Goal: Task Accomplishment & Management: Complete application form

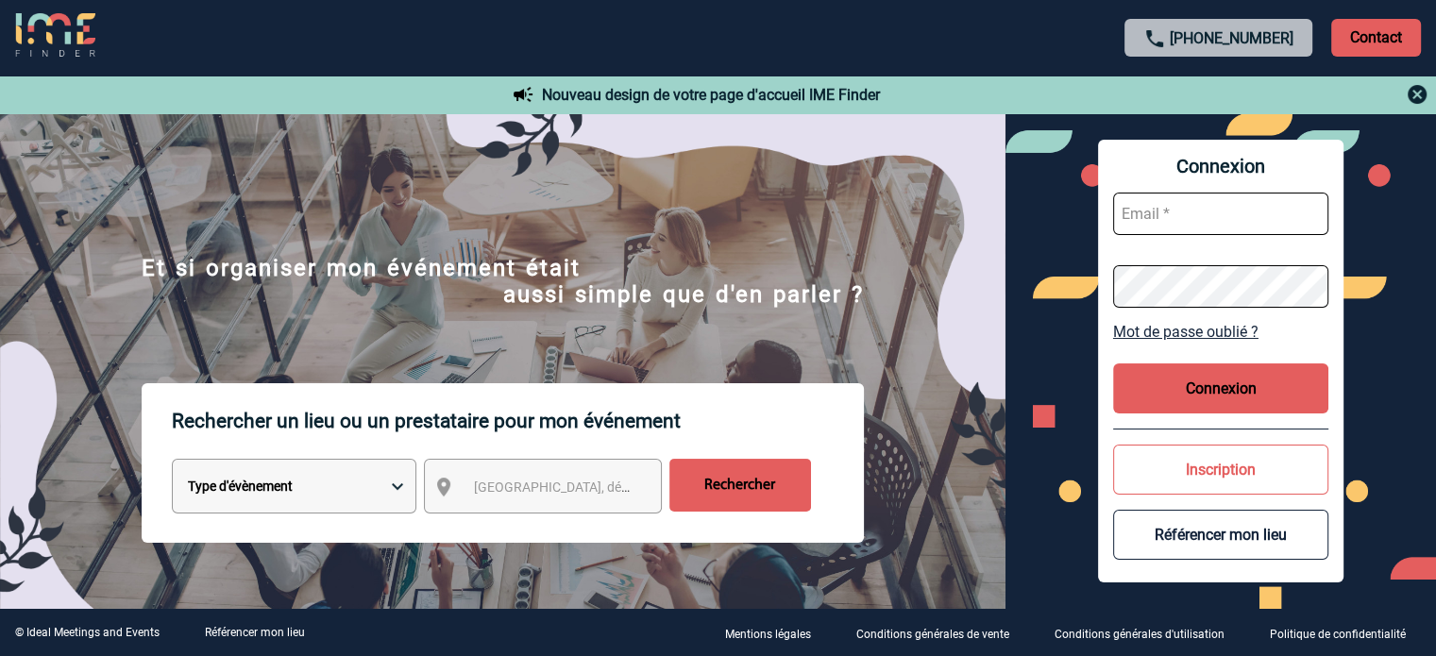
type input "cleborgne@ime-groupe.com"
click at [1187, 422] on div "Connexion cleborgne@ime-groupe.com Mot de passe oublié ? Connexion Inscription …" at bounding box center [1220, 361] width 245 height 443
click at [1174, 396] on button "Connexion" at bounding box center [1220, 388] width 215 height 50
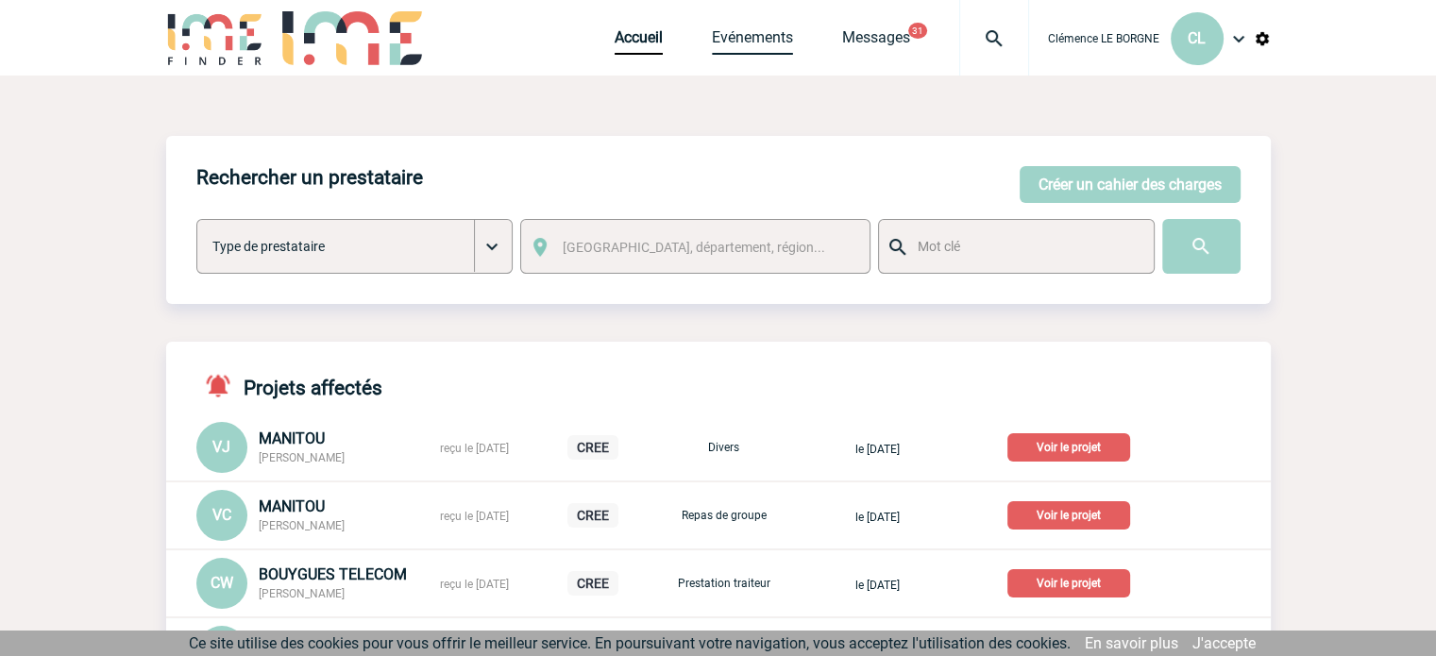
click at [748, 48] on link "Evénements" at bounding box center [752, 41] width 81 height 26
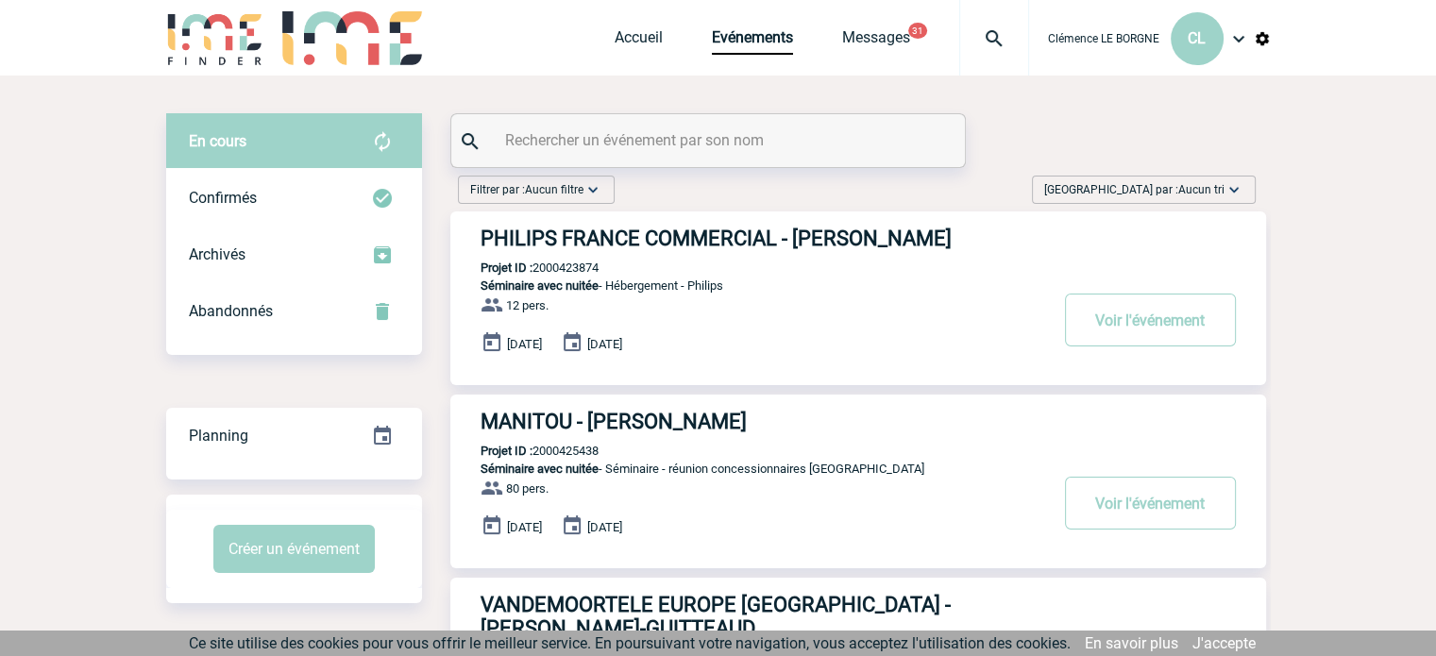
click at [745, 141] on input "text" at bounding box center [710, 140] width 420 height 27
paste input "2000425590"
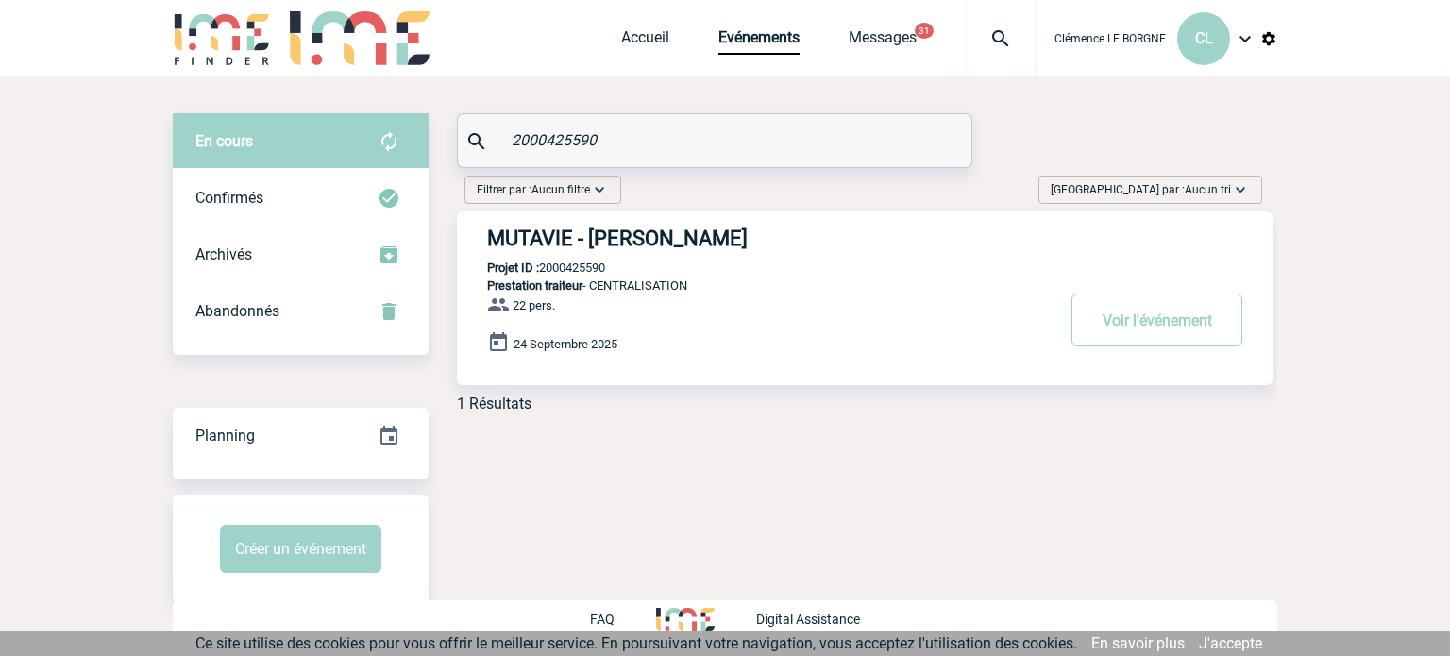
type input "2000425590"
click at [1131, 324] on button "Voir l'événement" at bounding box center [1157, 320] width 171 height 53
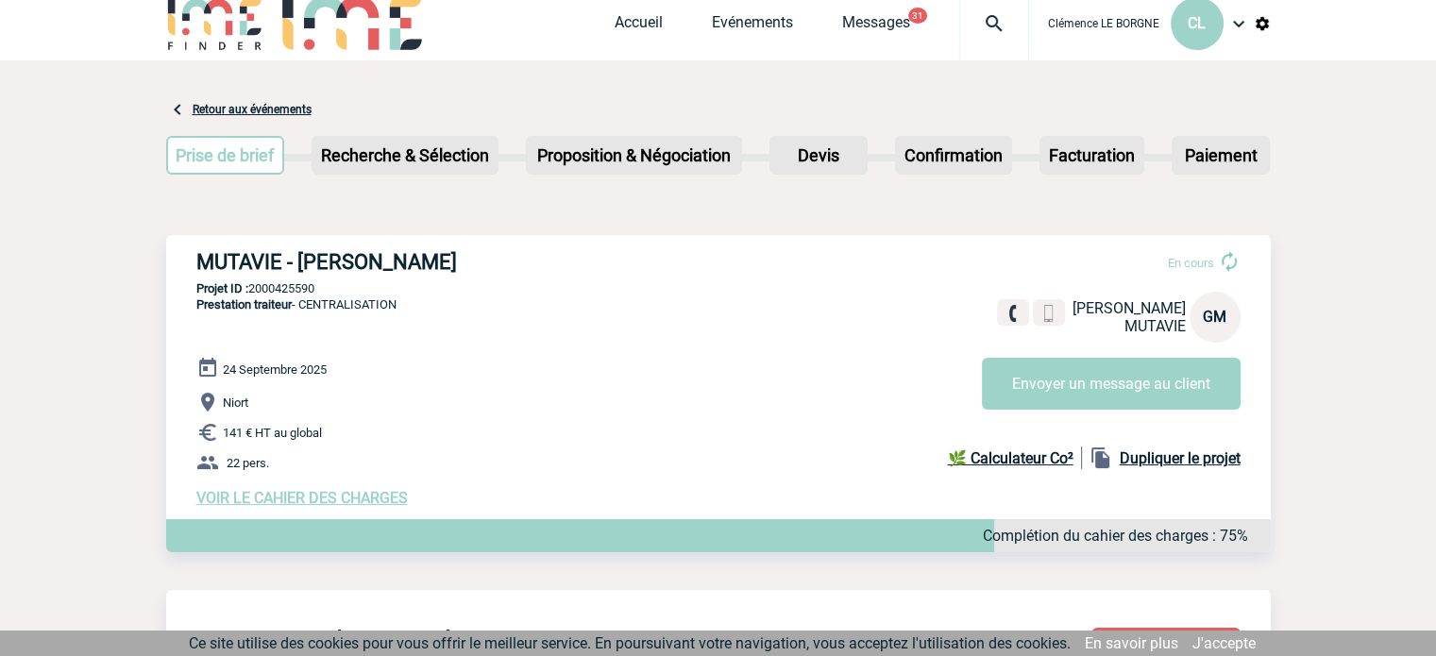
scroll to position [189, 0]
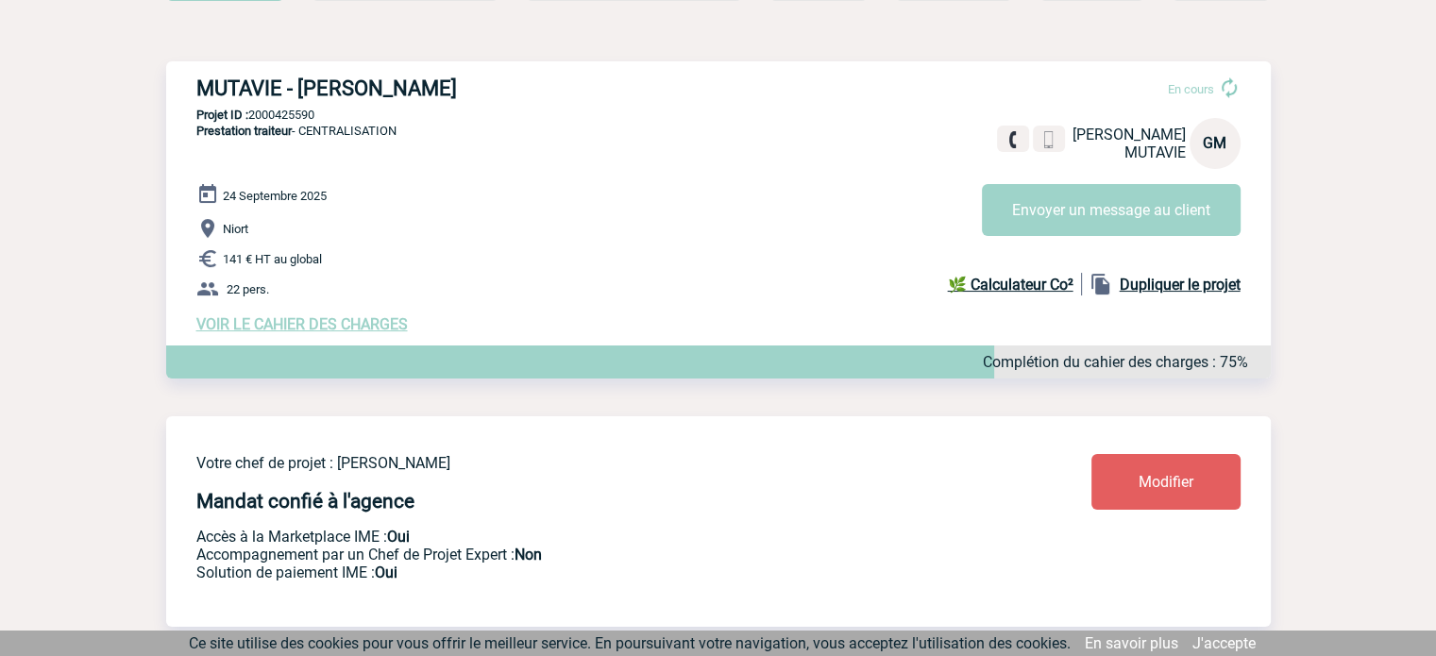
click at [331, 322] on span "VOIR LE CAHIER DES CHARGES" at bounding box center [301, 324] width 211 height 18
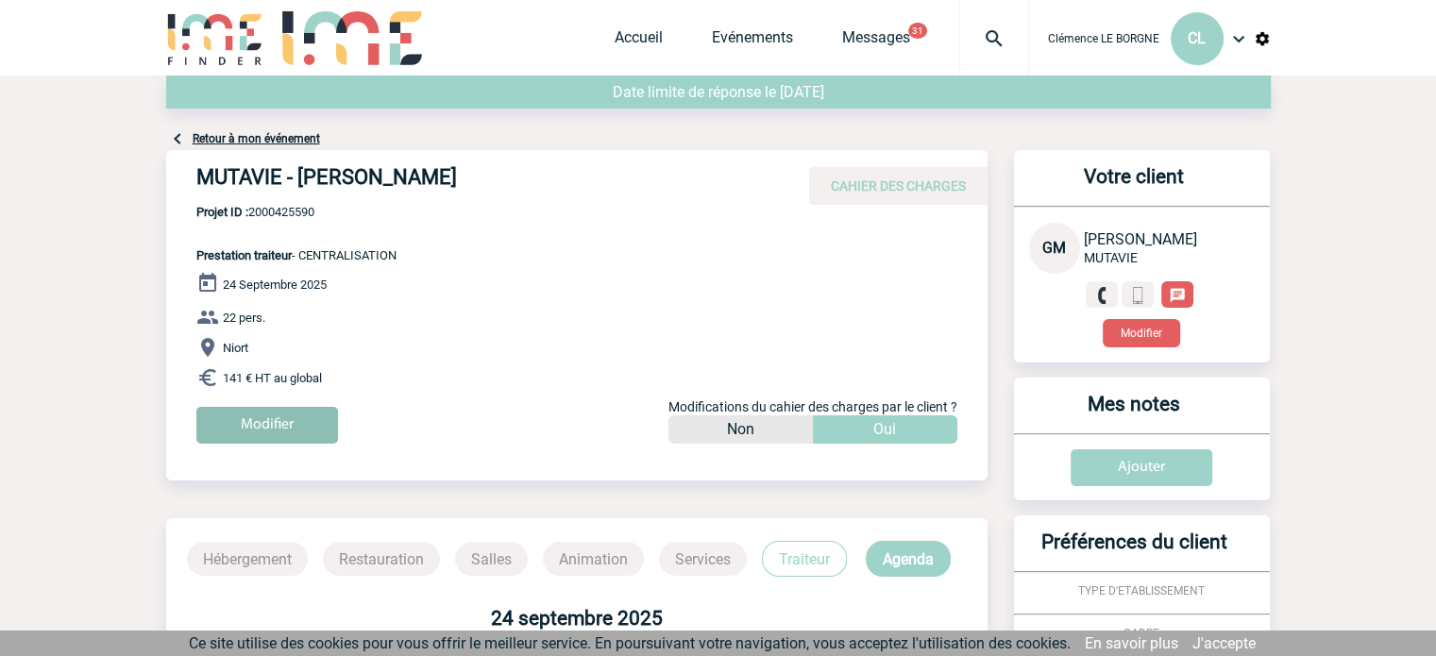
click at [276, 419] on input "Modifier" at bounding box center [267, 425] width 142 height 37
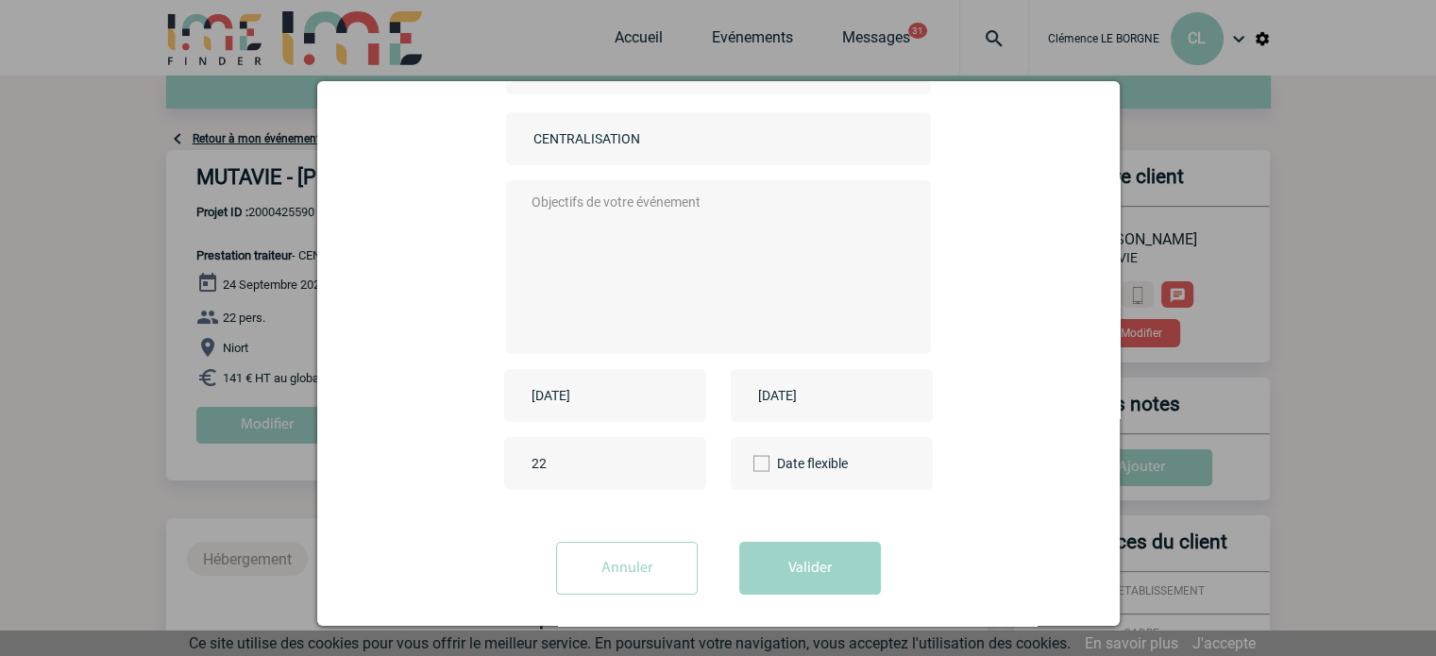
scroll to position [156, 0]
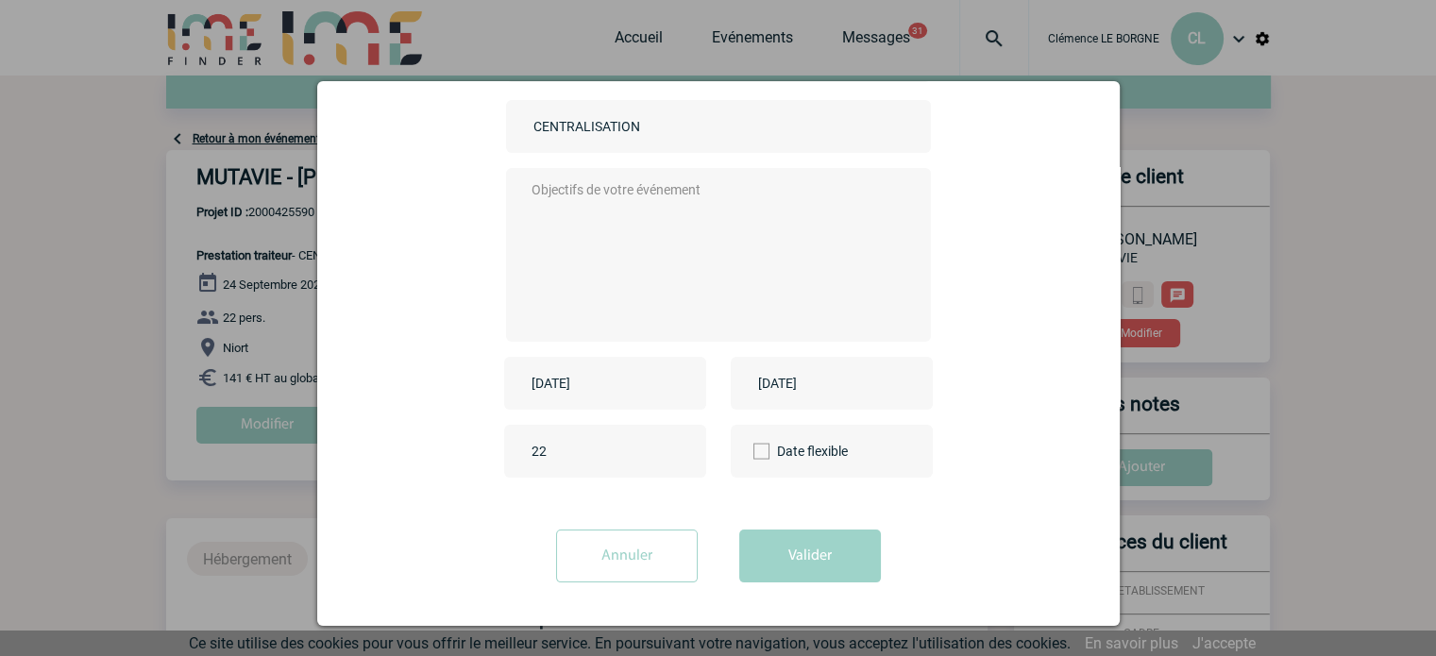
click at [583, 385] on input "2025-09-24" at bounding box center [592, 383] width 130 height 25
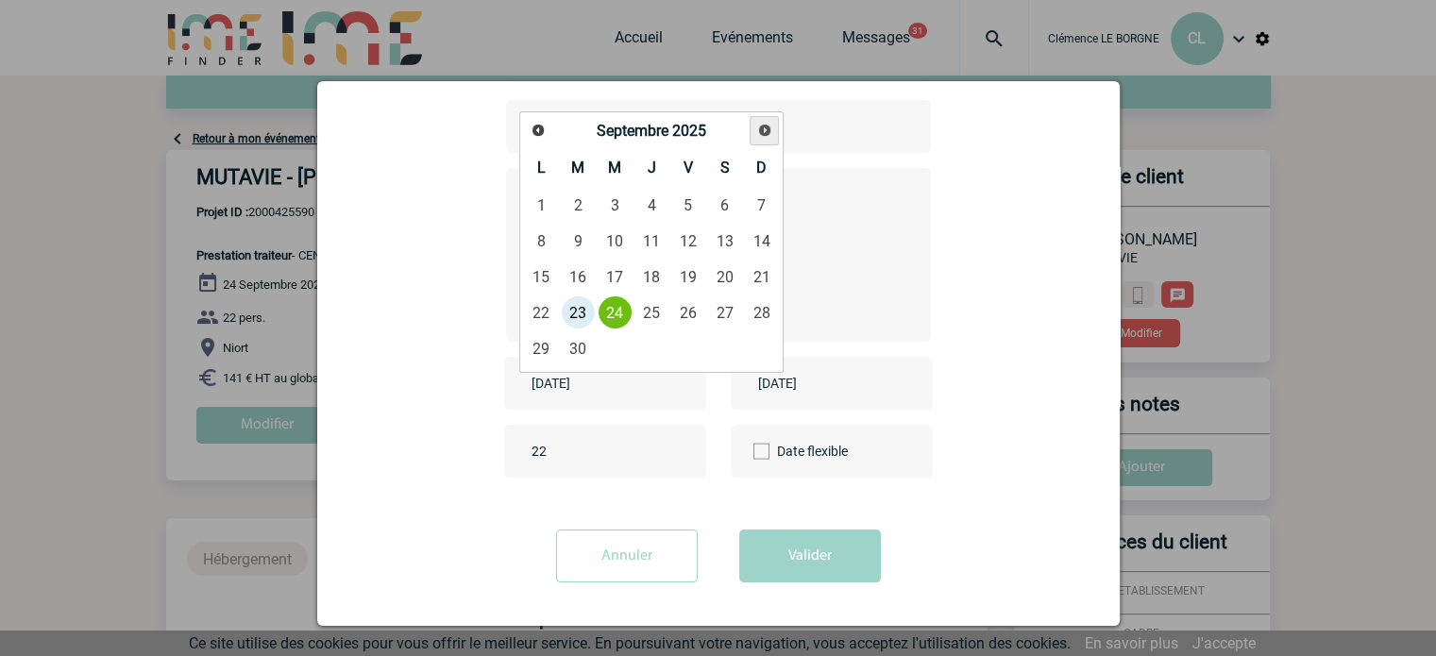
click at [766, 138] on link "Suivant" at bounding box center [764, 130] width 29 height 29
click at [650, 235] on link "9" at bounding box center [651, 241] width 35 height 34
type input "2025-10-09"
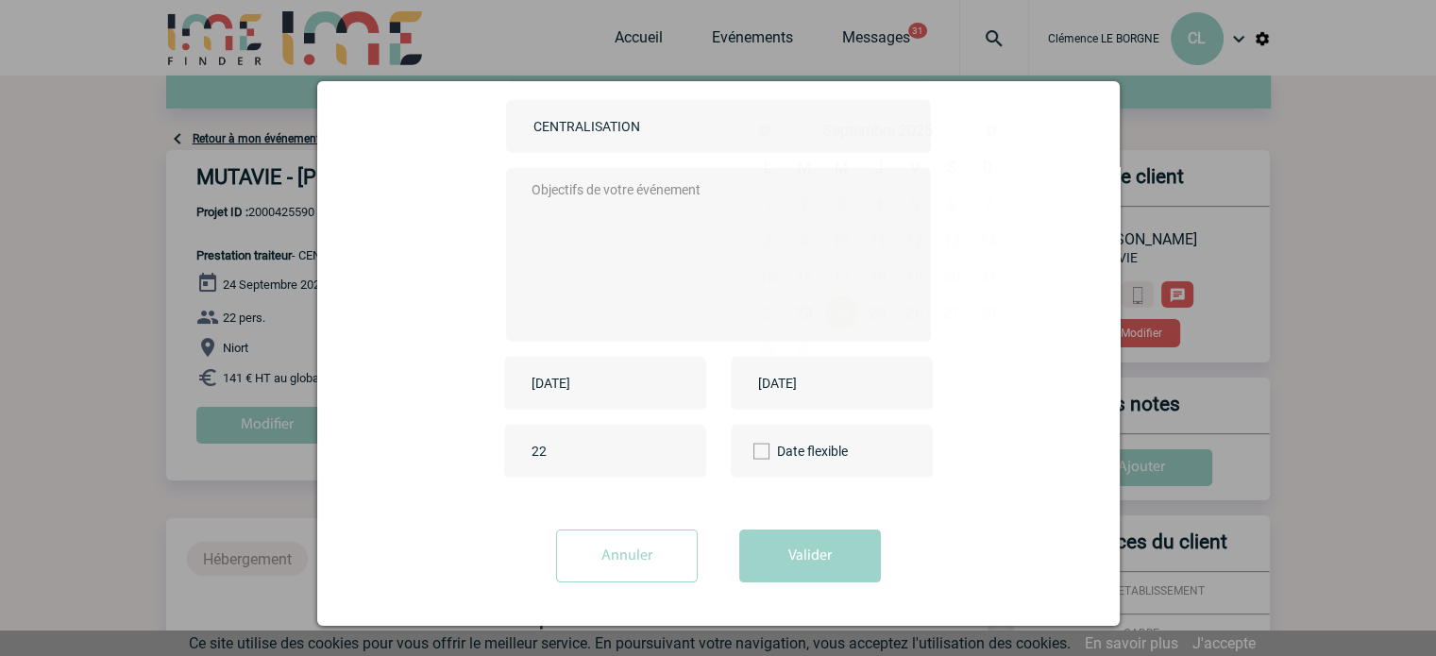
click at [813, 378] on input "2025-09-24" at bounding box center [818, 383] width 130 height 25
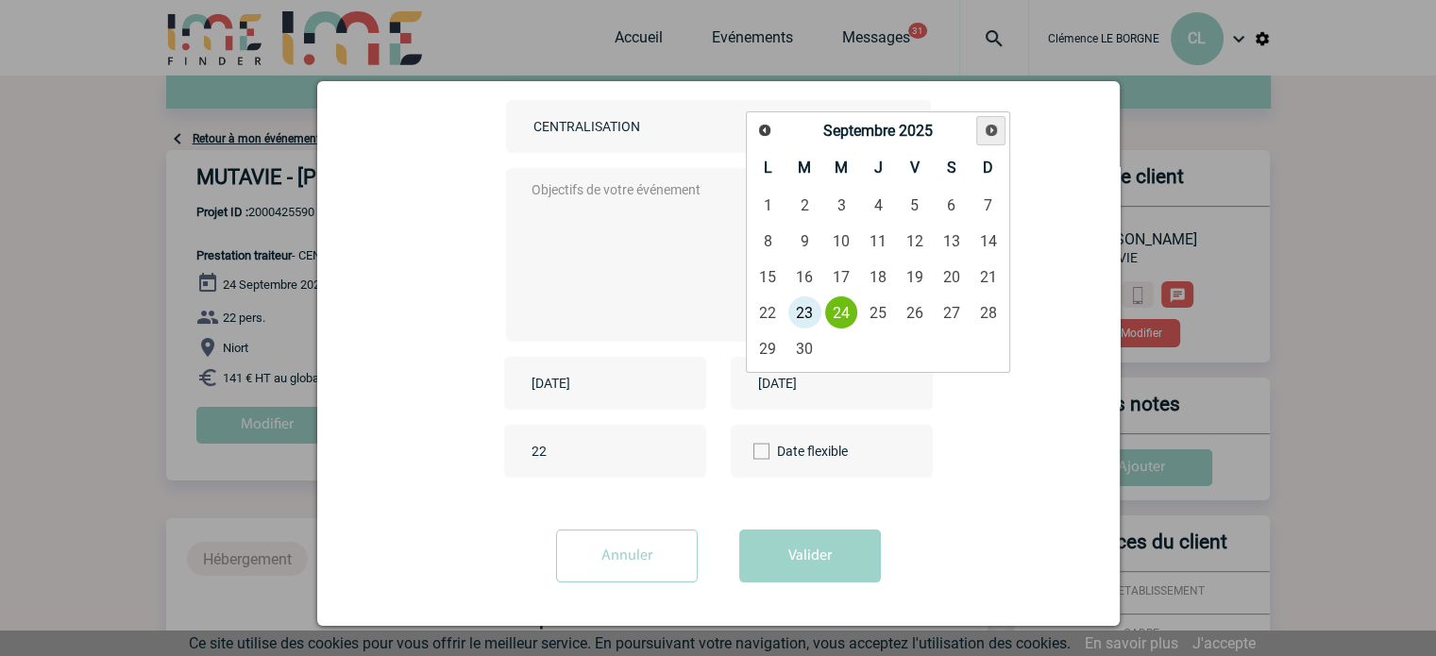
click at [981, 130] on link "Suivant" at bounding box center [990, 130] width 29 height 29
click at [876, 244] on link "9" at bounding box center [877, 241] width 35 height 34
type input "2025-10-09"
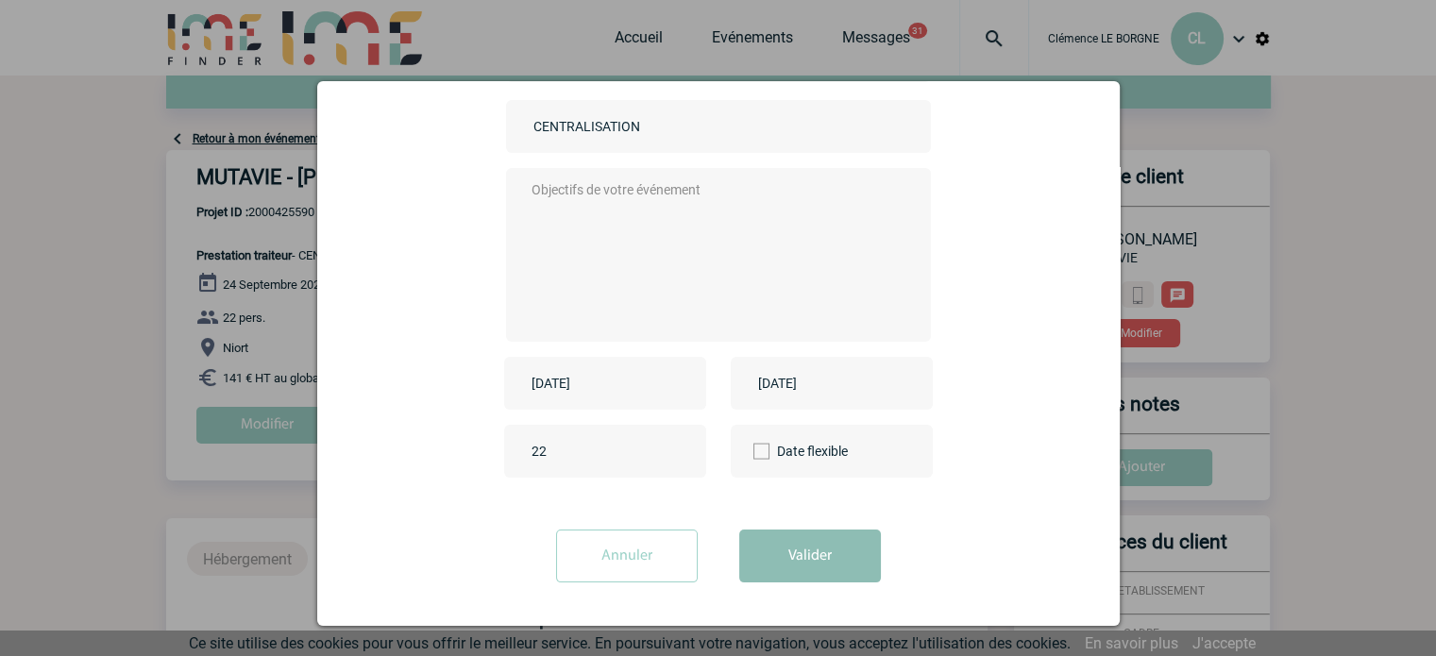
click at [806, 549] on button "Valider" at bounding box center [810, 556] width 142 height 53
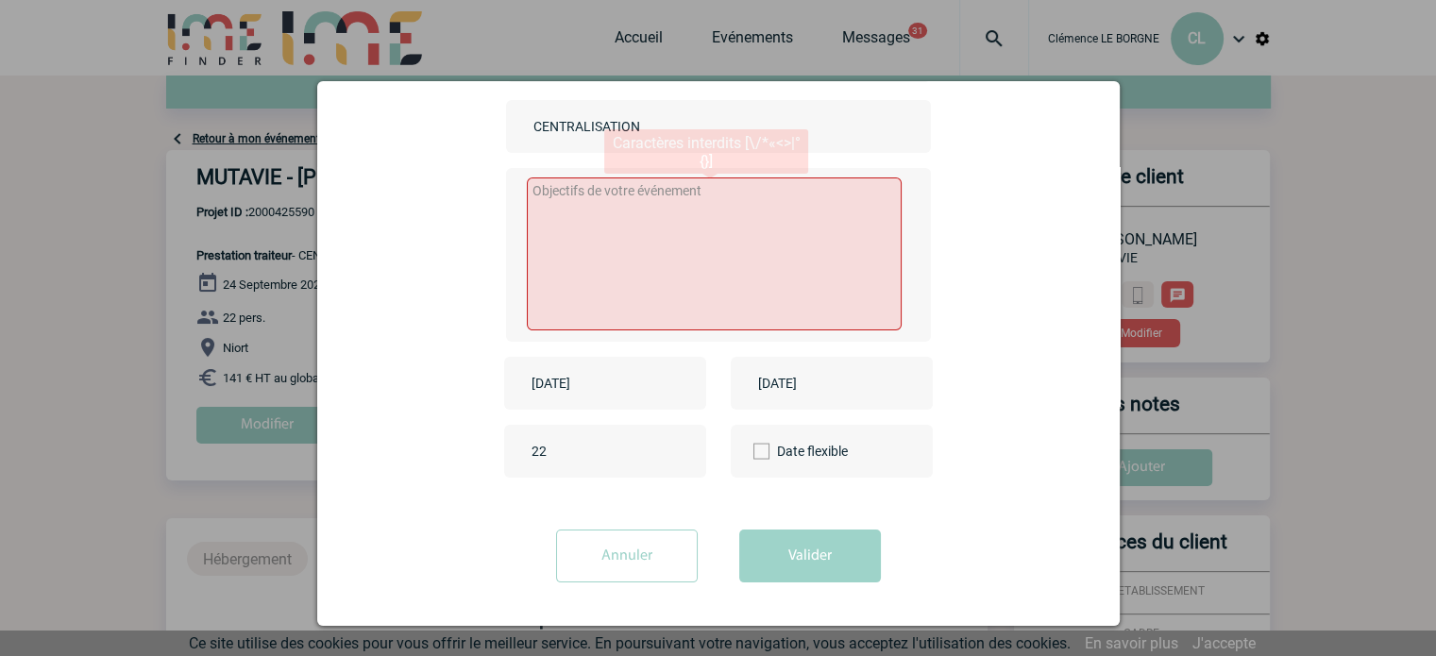
click at [730, 310] on textarea at bounding box center [714, 253] width 375 height 153
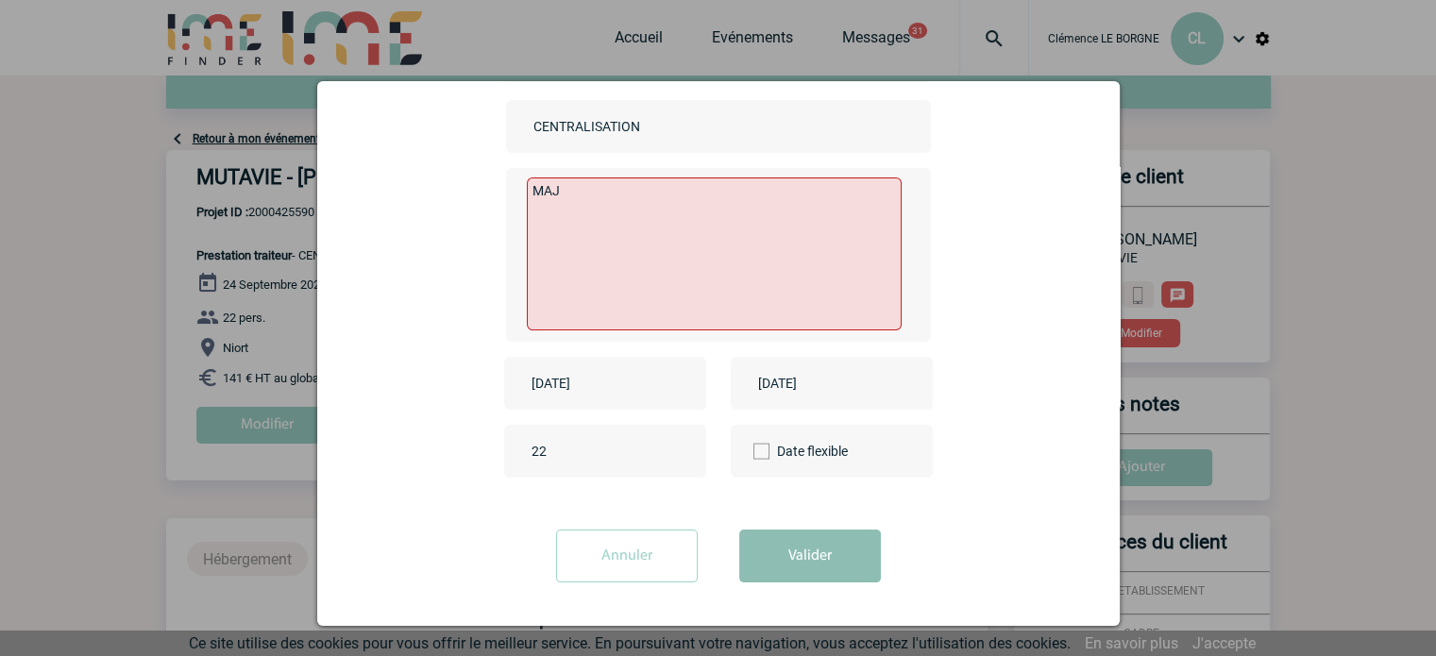
type textarea "MAJ"
click at [792, 552] on button "Valider" at bounding box center [810, 556] width 142 height 53
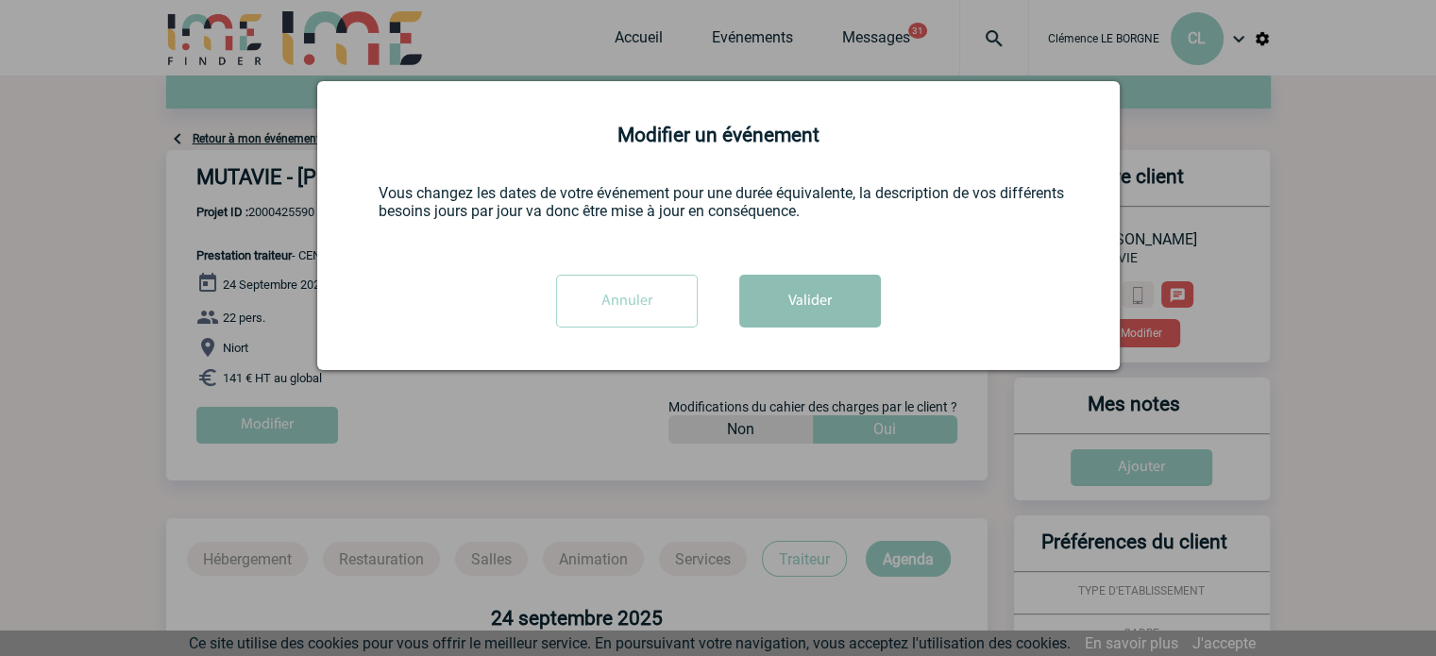
click at [808, 295] on button "Valider" at bounding box center [810, 301] width 142 height 53
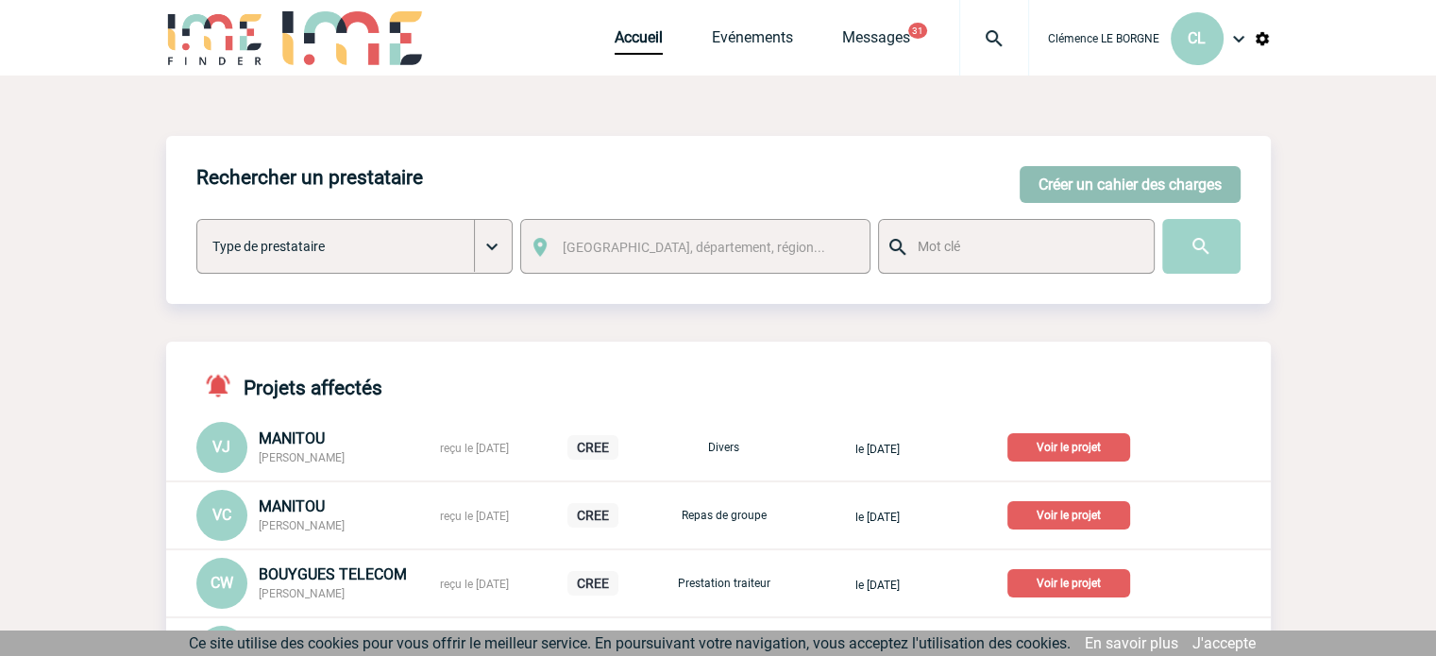
click at [1107, 175] on button "Créer un cahier des charges" at bounding box center [1130, 184] width 221 height 37
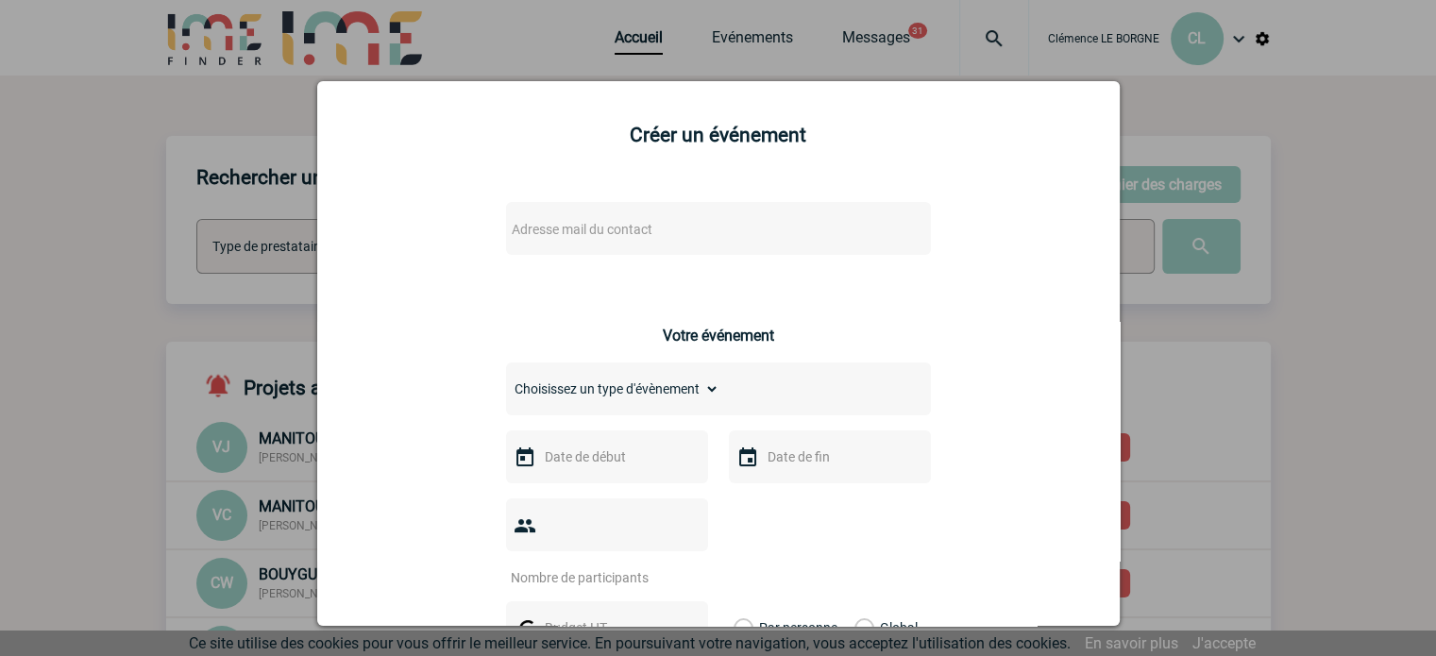
click at [612, 247] on div "Adresse mail du contact" at bounding box center [718, 228] width 425 height 53
click at [617, 237] on span "Adresse mail du contact" at bounding box center [582, 229] width 141 height 15
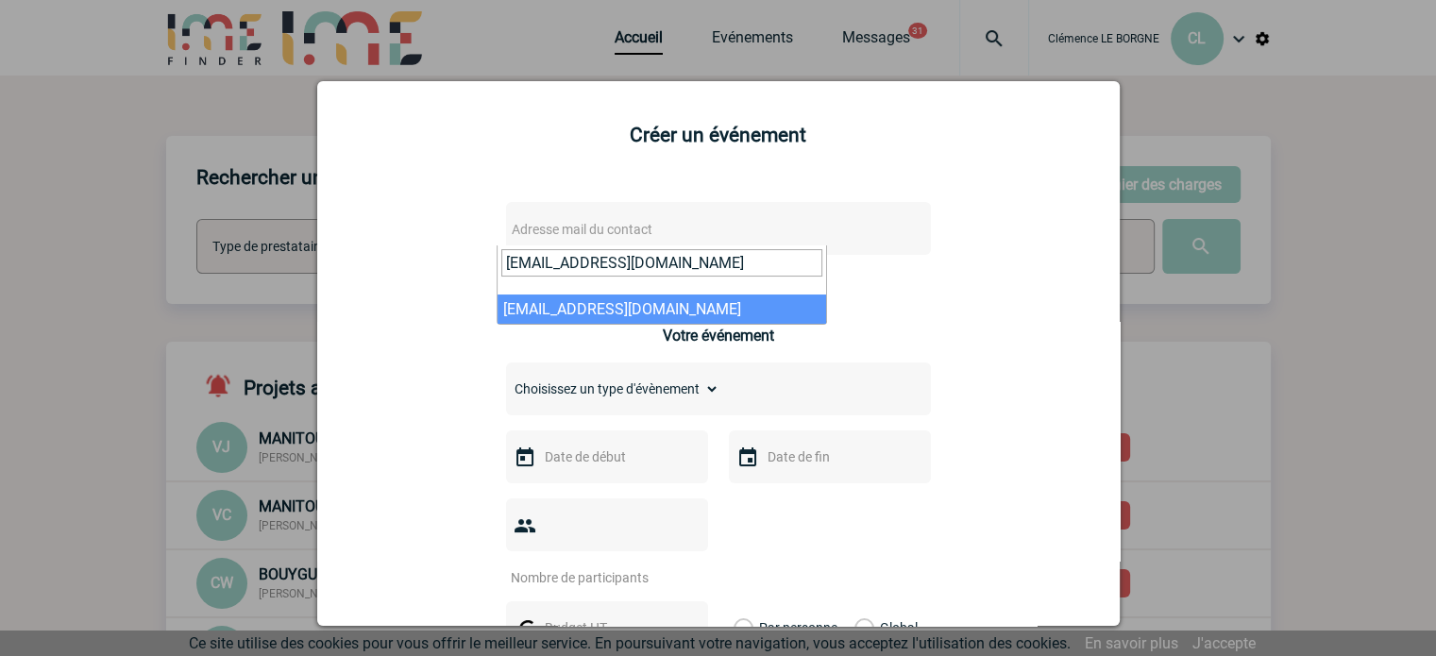
type input "flenormand@macif.fr"
select select "131175"
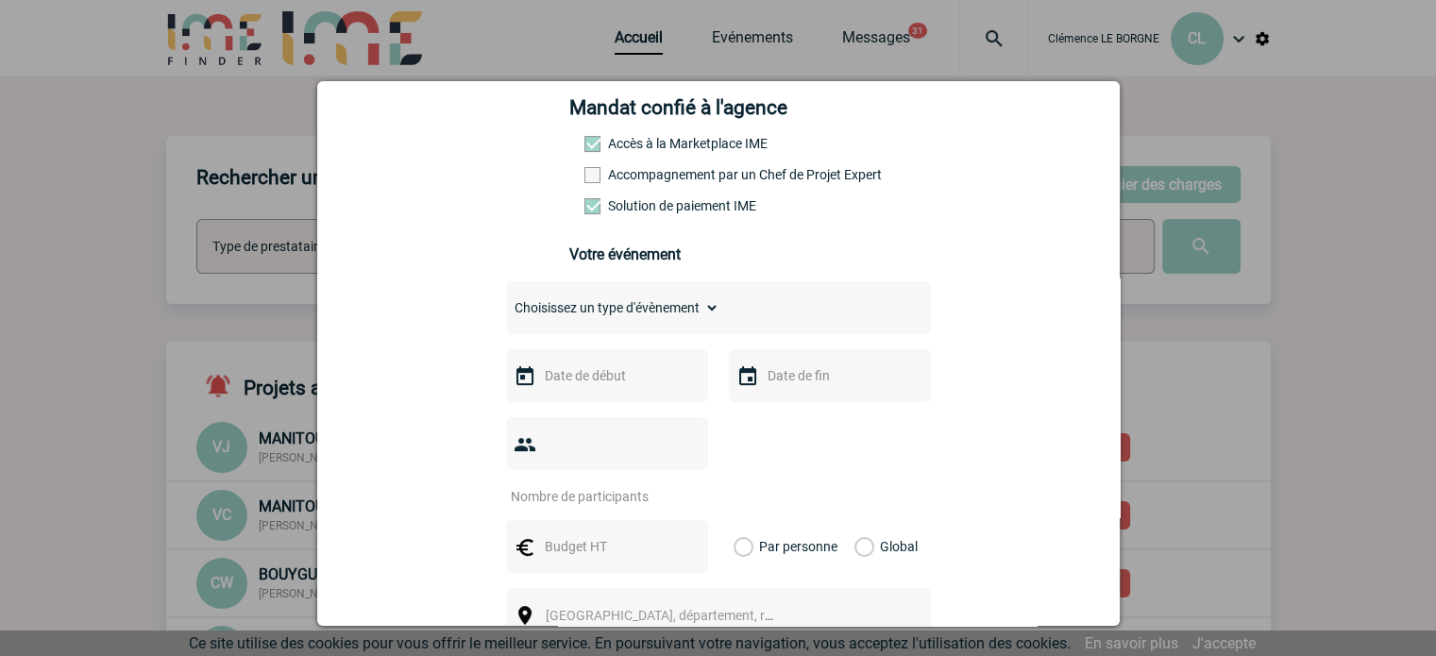
scroll to position [189, 0]
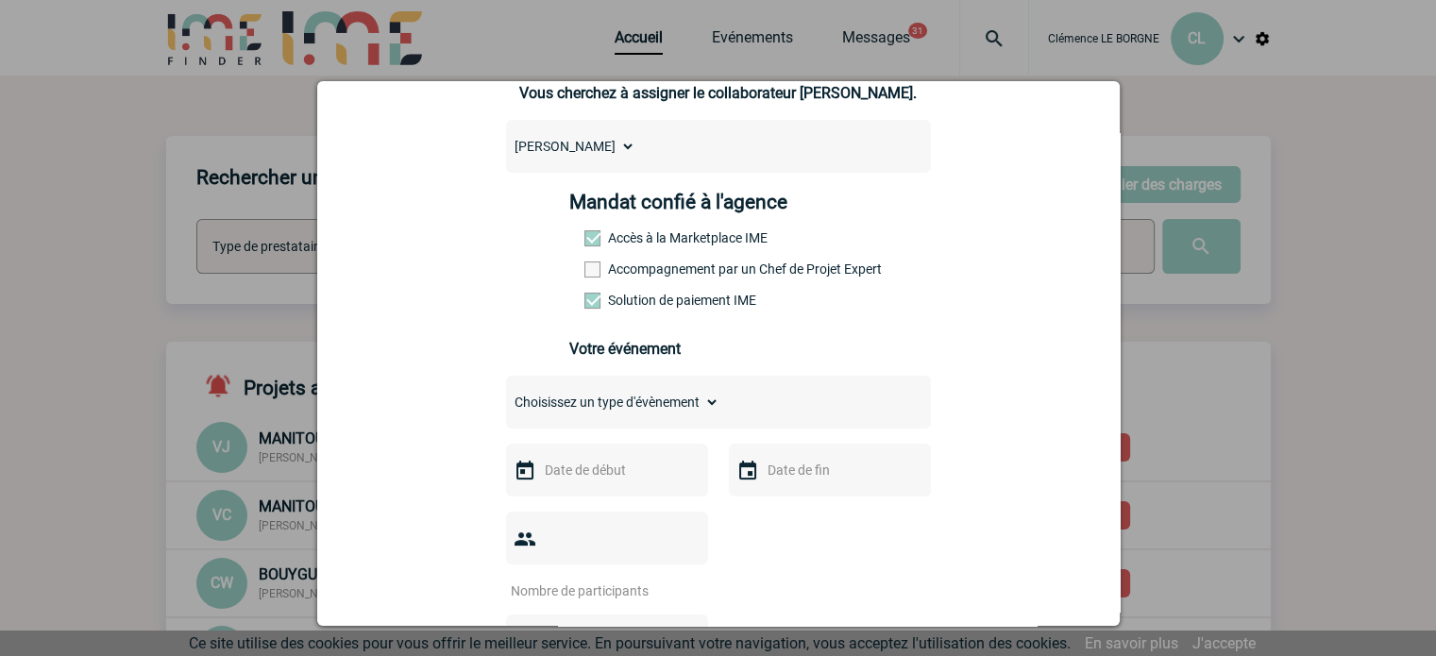
click at [636, 415] on select "Choisissez un type d'évènement Séminaire avec nuitée Séminaire sans nuitée Repa…" at bounding box center [612, 402] width 213 height 26
click at [600, 415] on select "Choisissez un type d'évènement Séminaire avec nuitée Séminaire sans nuitée Repa…" at bounding box center [612, 402] width 213 height 26
select select "1"
click at [506, 395] on select "Choisissez un type d'évènement Séminaire avec nuitée Séminaire sans nuitée Repa…" at bounding box center [612, 402] width 213 height 26
click at [602, 468] on input "text" at bounding box center [605, 470] width 130 height 25
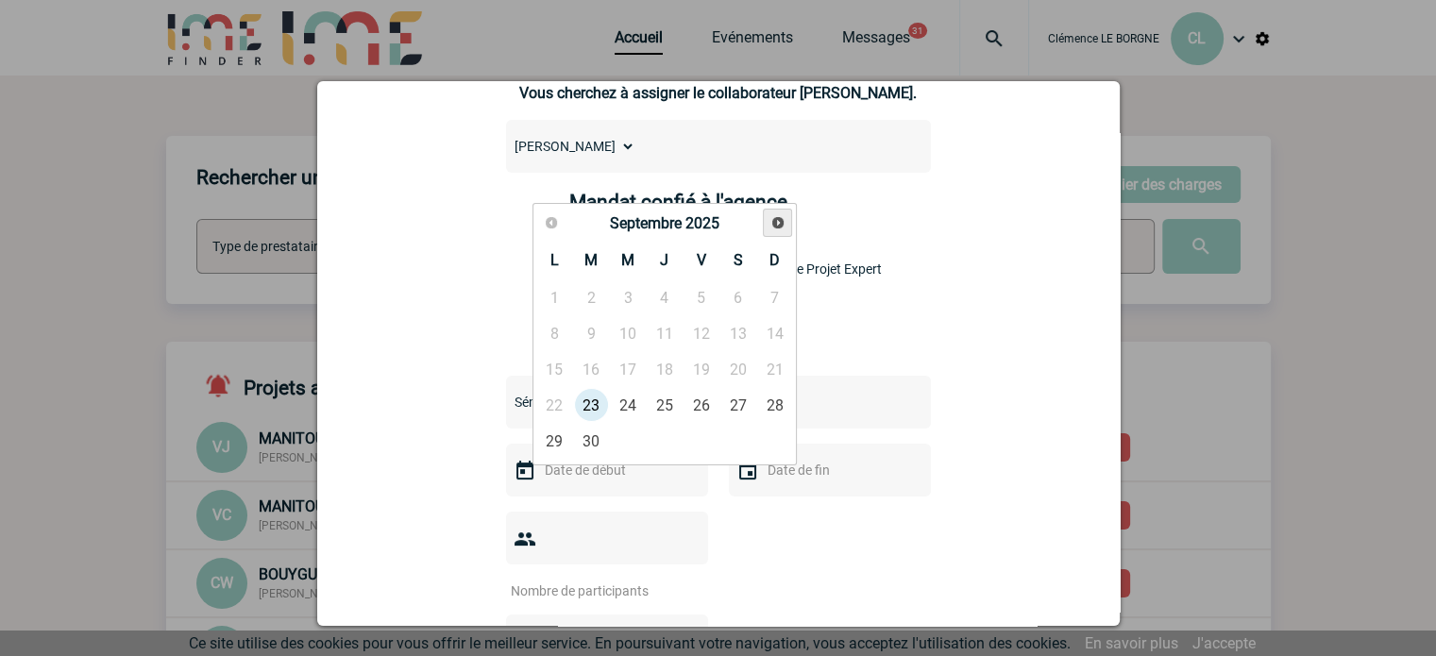
click at [771, 229] on span "Suivant" at bounding box center [777, 222] width 15 height 15
click at [659, 409] on link "23" at bounding box center [664, 405] width 35 height 34
type input "23-10-2025"
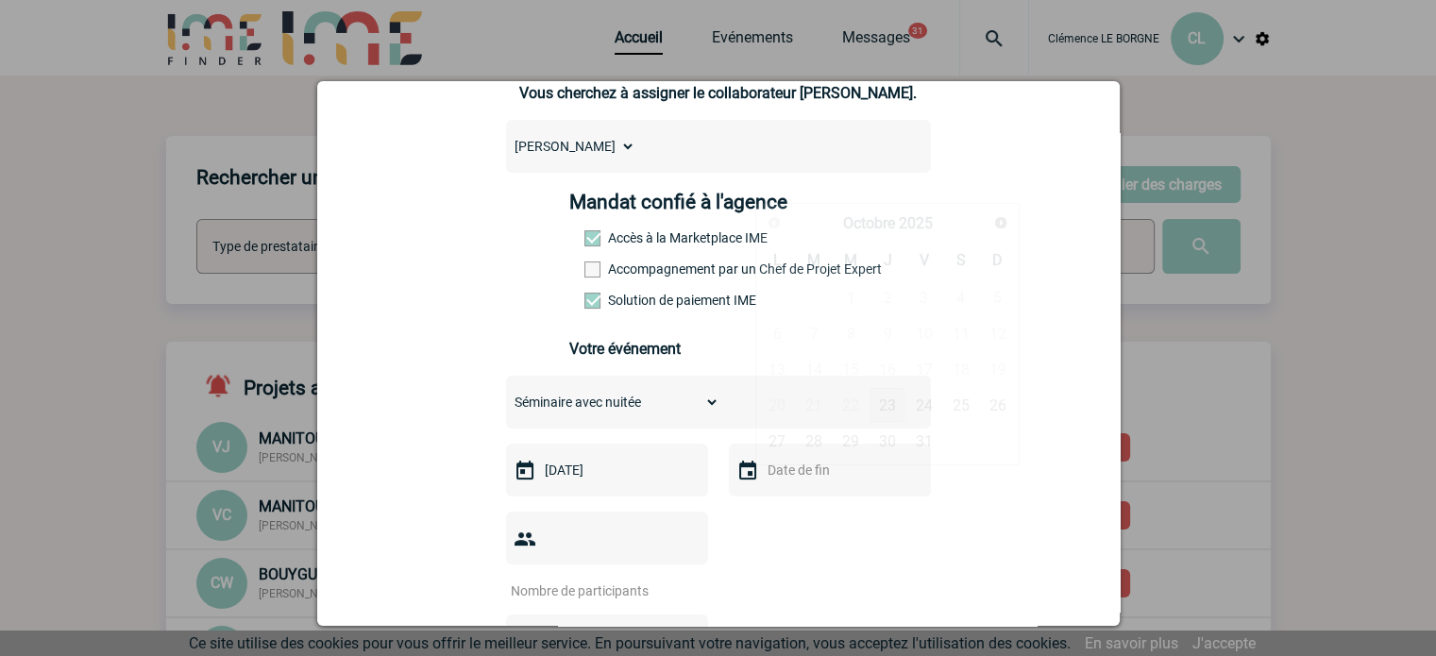
drag, startPoint x: 820, startPoint y: 469, endPoint x: 840, endPoint y: 453, distance: 26.2
click at [820, 470] on input "text" at bounding box center [828, 470] width 130 height 25
click at [921, 401] on link "24" at bounding box center [923, 405] width 35 height 34
type input "24-10-2025"
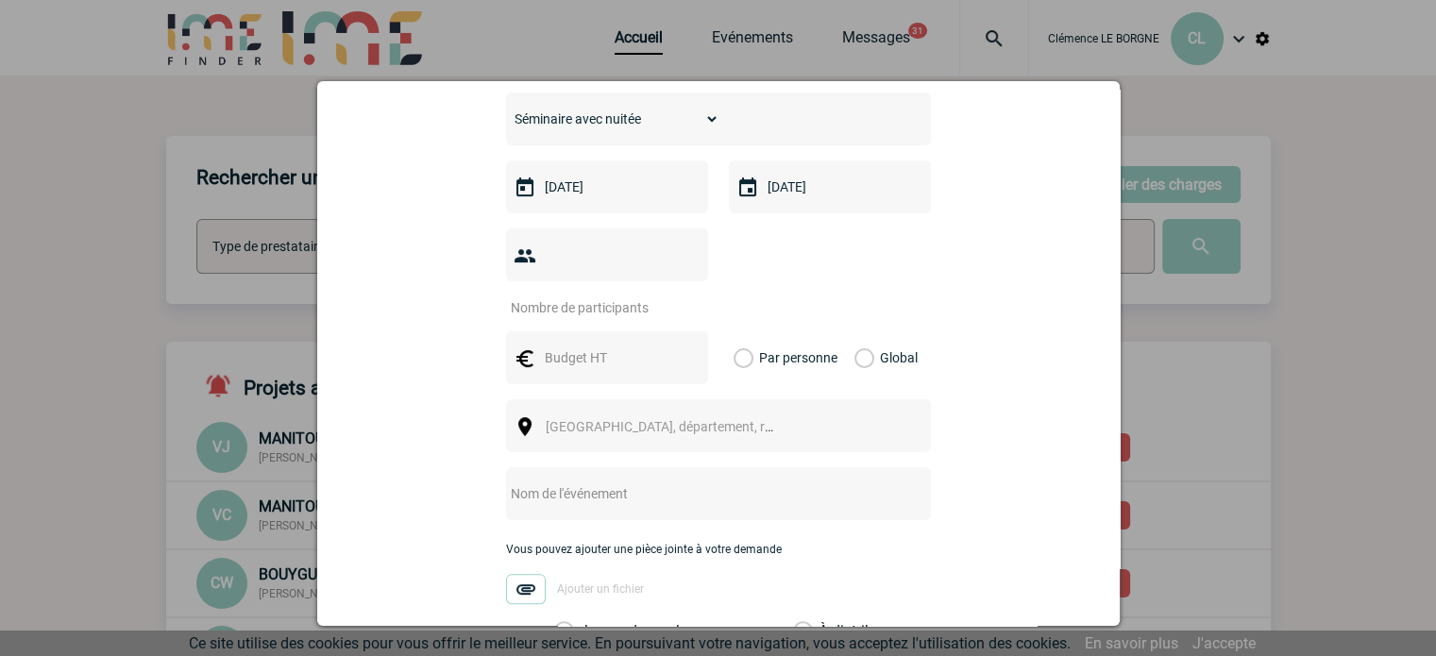
click at [586, 296] on input "number" at bounding box center [594, 308] width 177 height 25
type input "85"
click at [600, 346] on div at bounding box center [607, 357] width 202 height 53
click at [616, 346] on input "text" at bounding box center [605, 358] width 130 height 25
type input "10000"
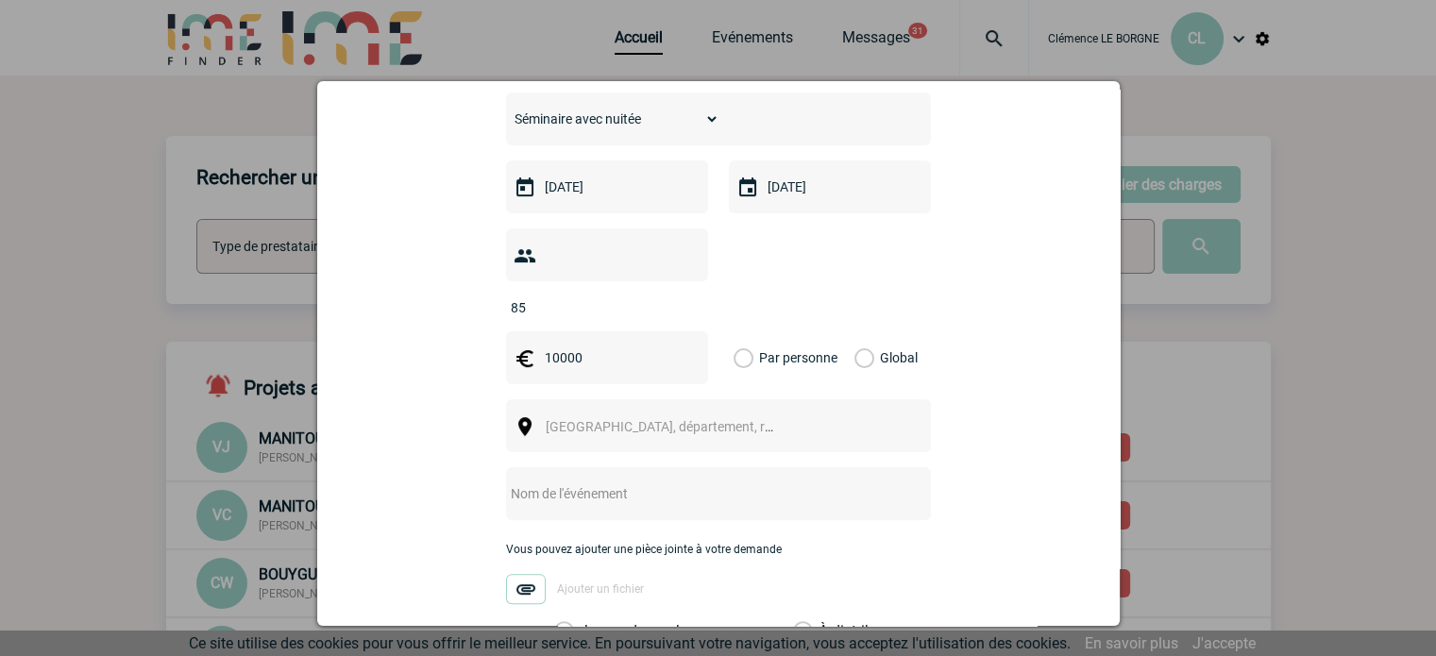
drag, startPoint x: 905, startPoint y: 331, endPoint x: 890, endPoint y: 329, distance: 15.4
click at [867, 331] on label "Global" at bounding box center [860, 357] width 12 height 53
click at [0, 0] on input "Global" at bounding box center [0, 0] width 0 height 0
click at [618, 419] on span "Ville, département, région..." at bounding box center [677, 426] width 262 height 15
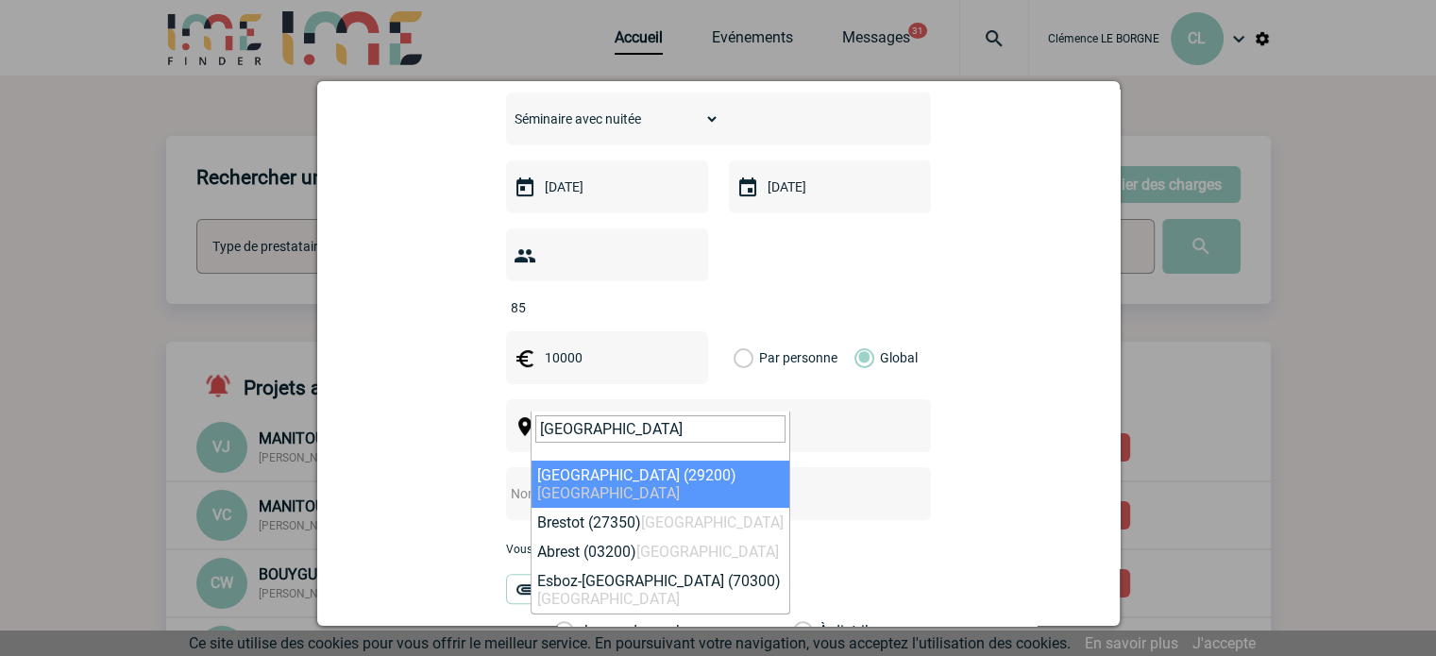
type input "brest"
select select "1712"
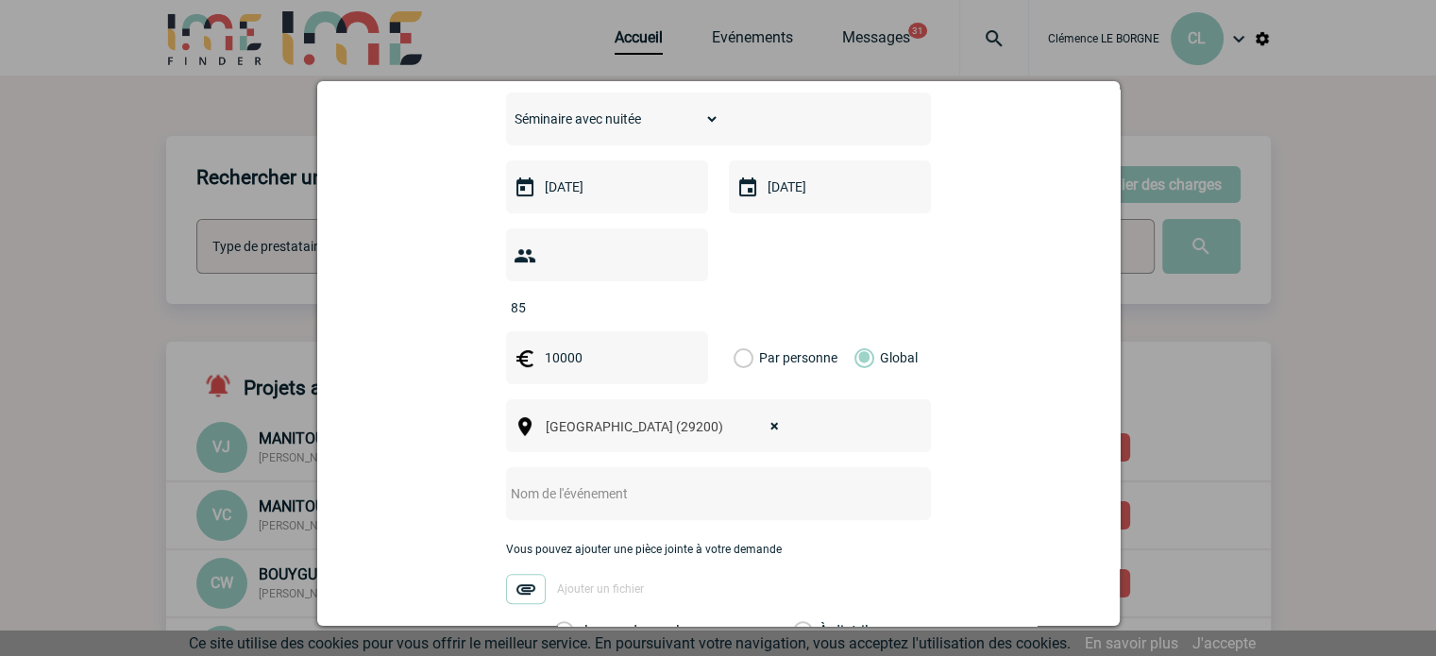
click at [642, 482] on input "text" at bounding box center [693, 494] width 375 height 25
type input "Centralisation"
click at [898, 498] on div "Choisissez un type d'évènement Séminaire avec nuitée Séminaire sans nuitée Repa…" at bounding box center [718, 367] width 425 height 549
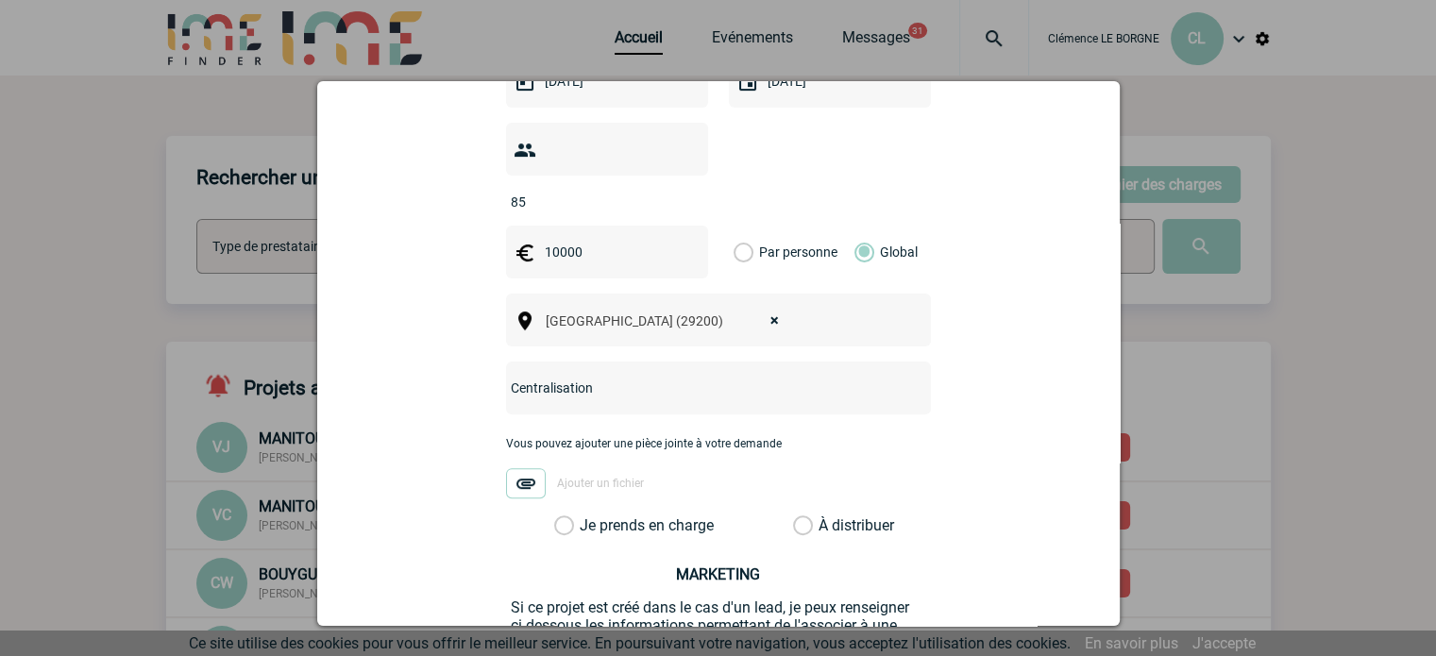
scroll to position [661, 0]
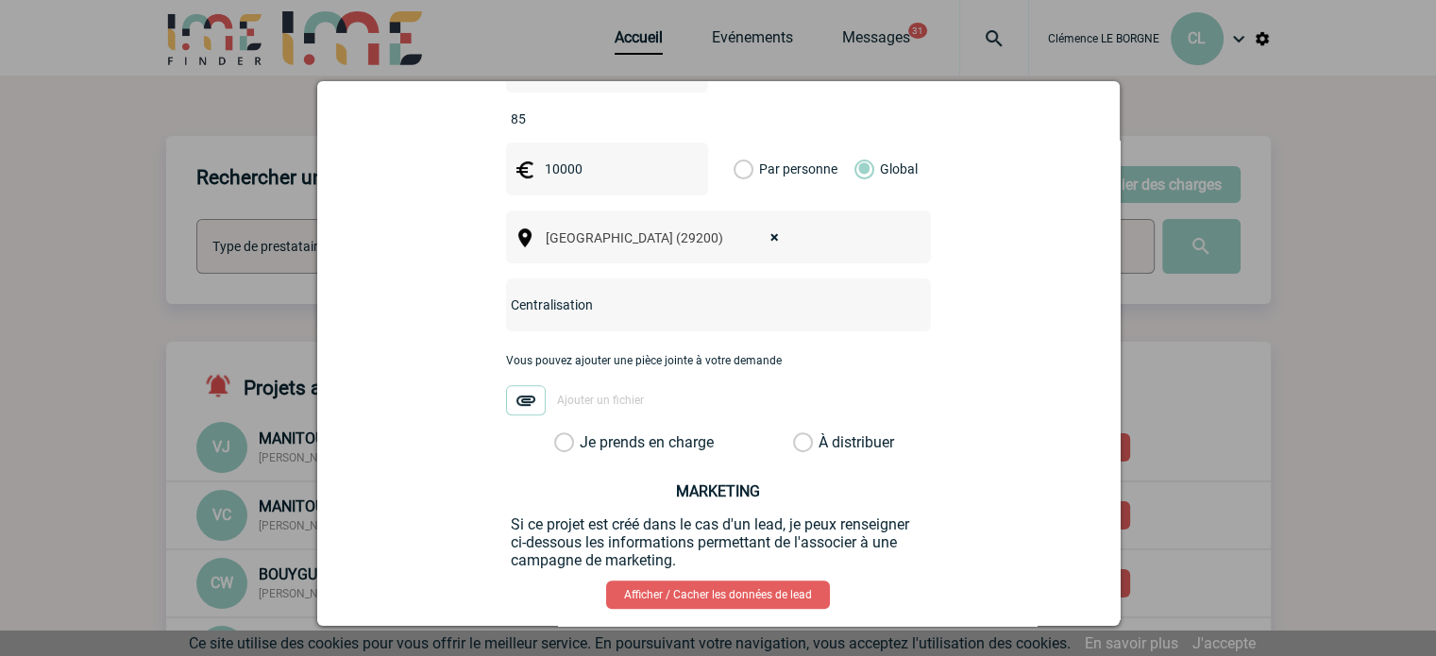
click at [586, 433] on label "Je prends en charge" at bounding box center [570, 442] width 32 height 19
click at [0, 0] on input "Je prends en charge" at bounding box center [0, 0] width 0 height 0
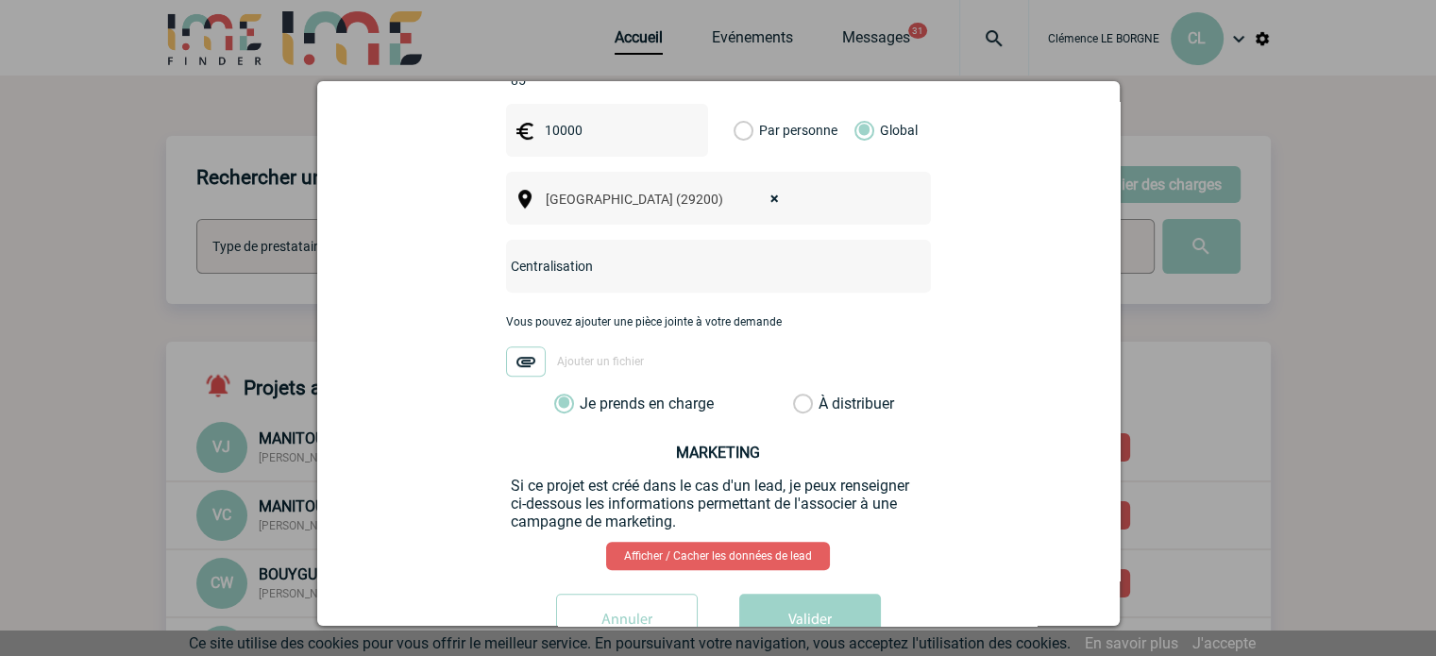
scroll to position [735, 0]
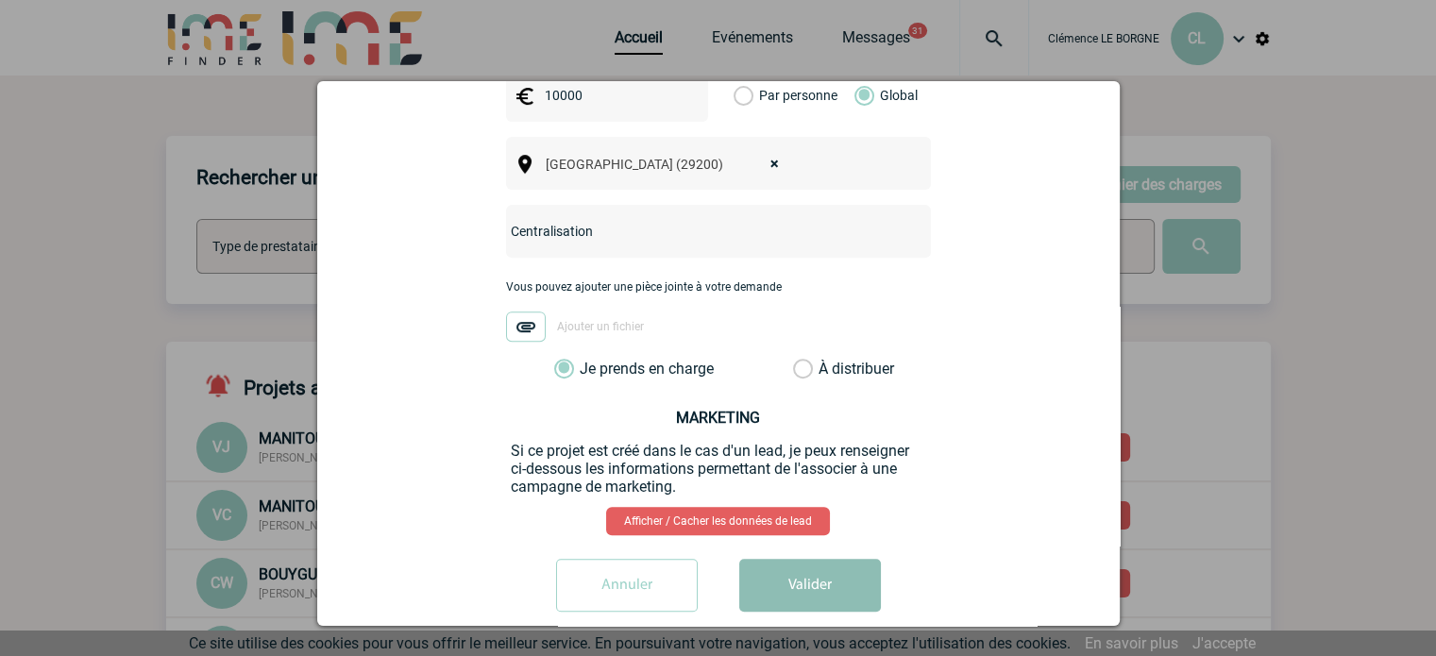
click at [831, 573] on button "Valider" at bounding box center [810, 585] width 142 height 53
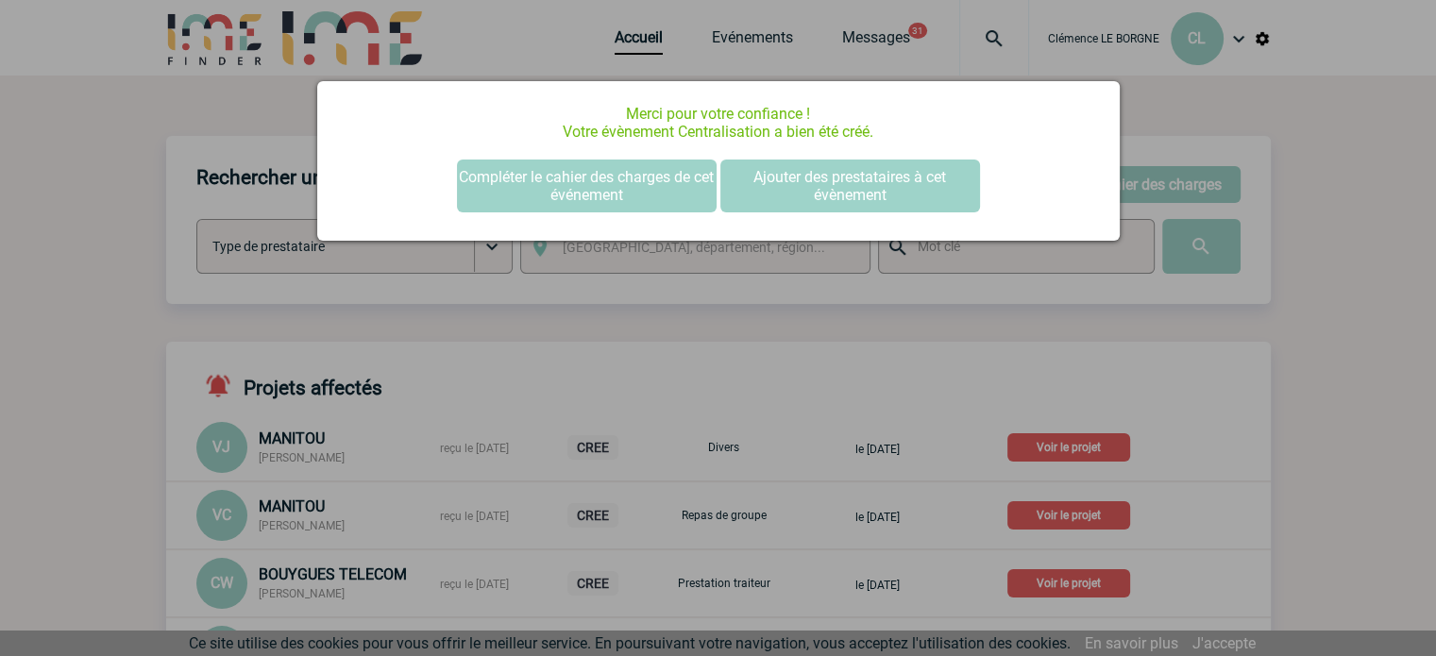
scroll to position [0, 0]
drag, startPoint x: 778, startPoint y: 309, endPoint x: 1113, endPoint y: 245, distance: 341.1
click at [780, 309] on div at bounding box center [718, 328] width 1436 height 656
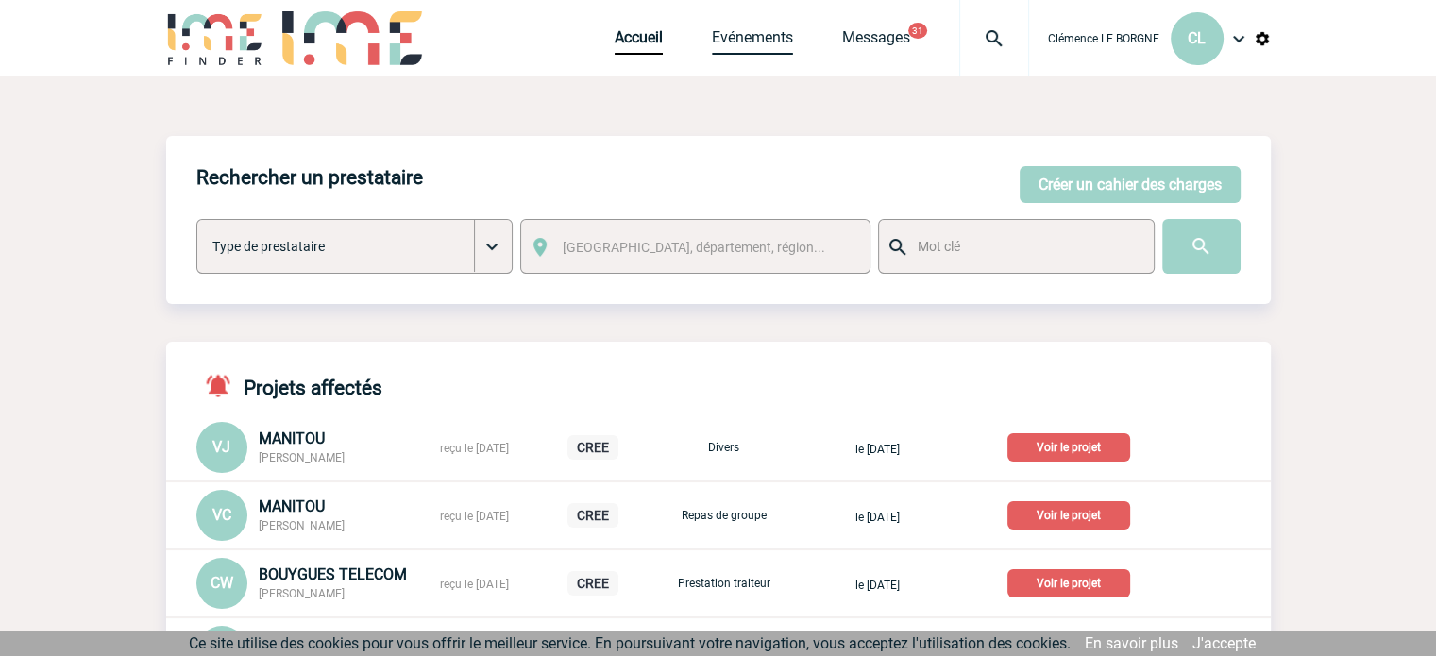
click at [763, 52] on link "Evénements" at bounding box center [752, 41] width 81 height 26
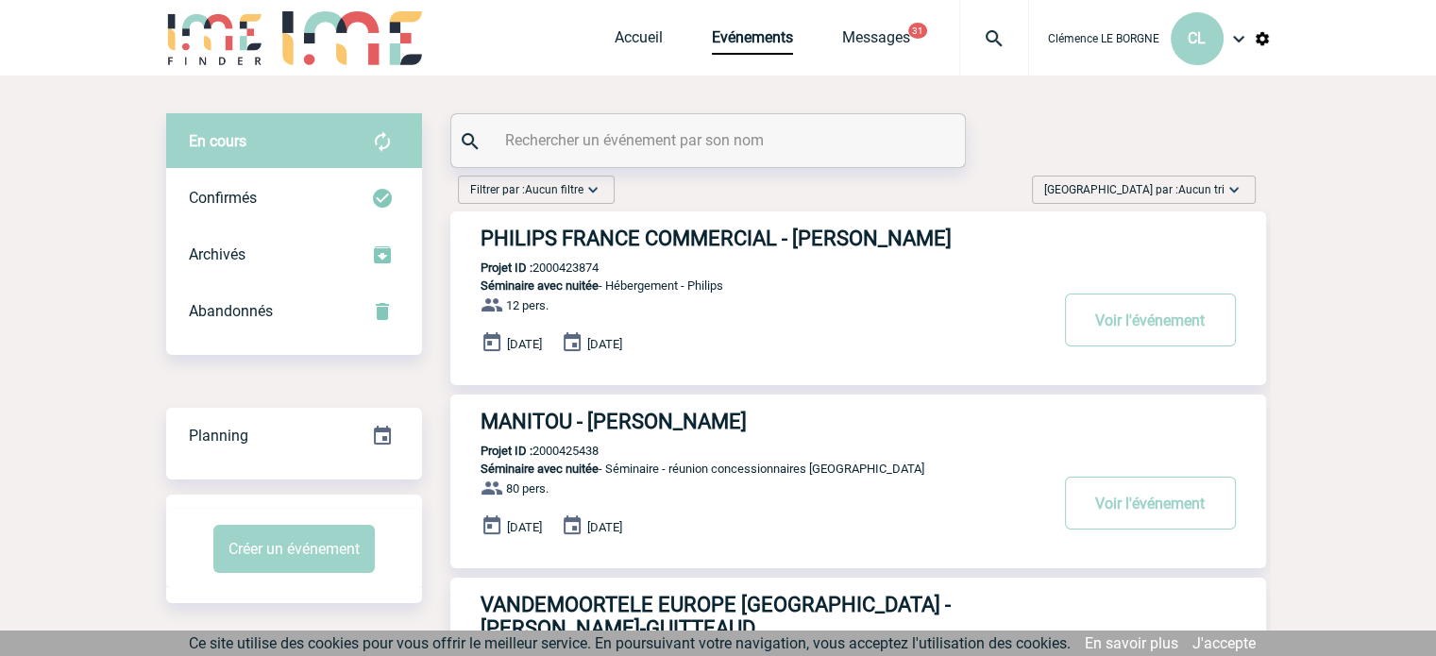
click at [1218, 194] on span "Aucun tri" at bounding box center [1201, 189] width 46 height 13
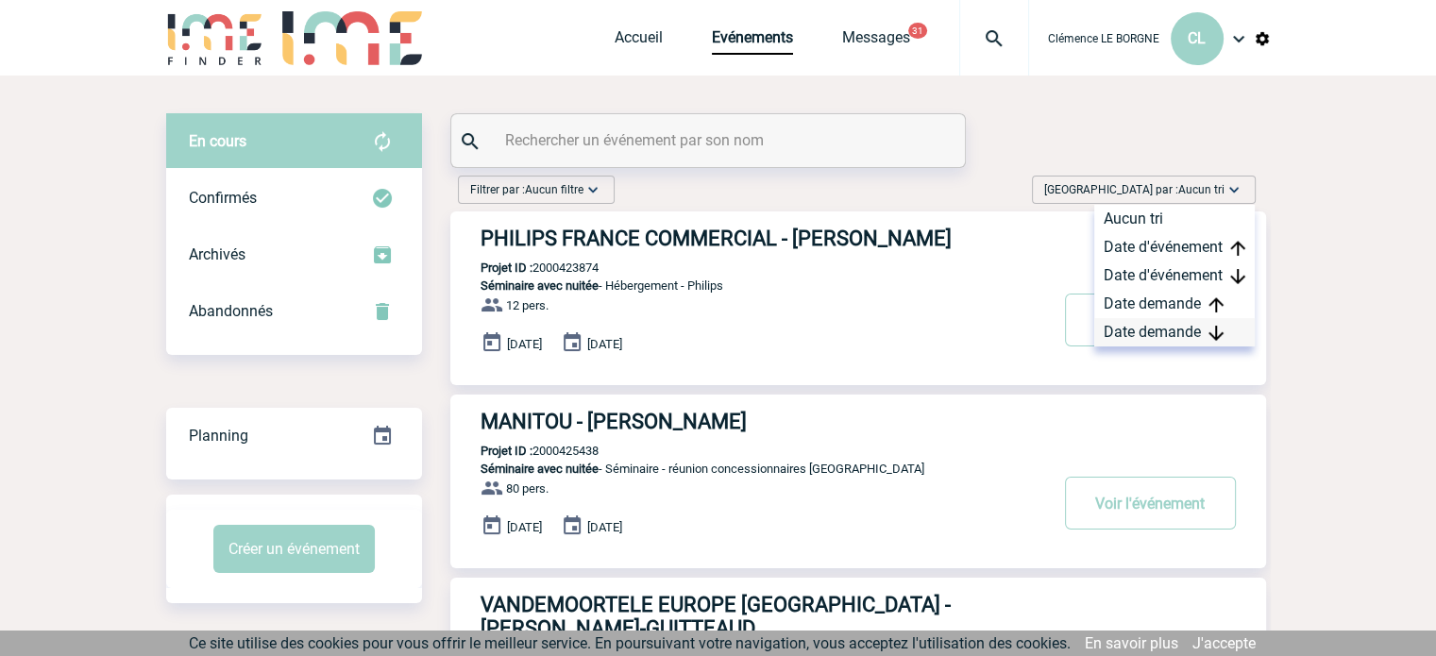
click at [1169, 321] on div "Date demande" at bounding box center [1174, 332] width 161 height 28
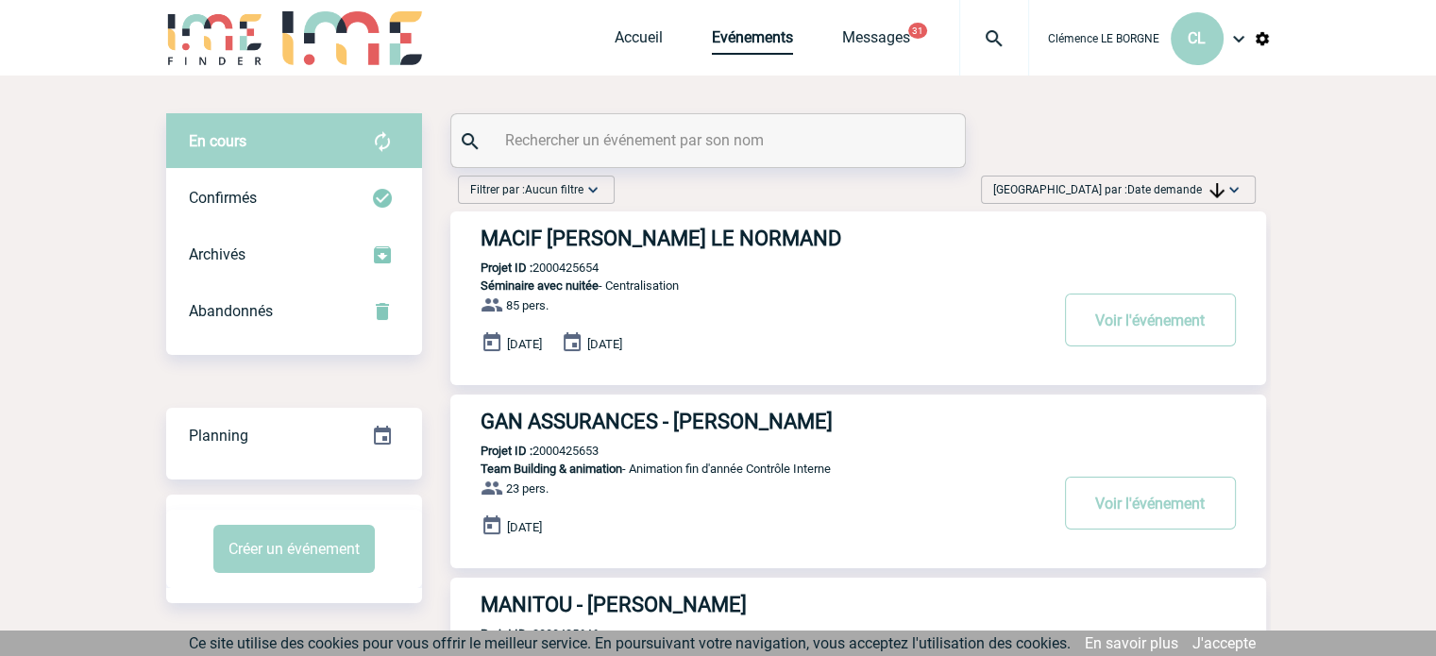
drag, startPoint x: 762, startPoint y: 25, endPoint x: 761, endPoint y: 36, distance: 10.4
click at [763, 30] on div "Accueil Evénements Messages 31 Projet, client Projet, client" at bounding box center [822, 38] width 414 height 76
click at [759, 40] on link "Evénements" at bounding box center [752, 41] width 81 height 26
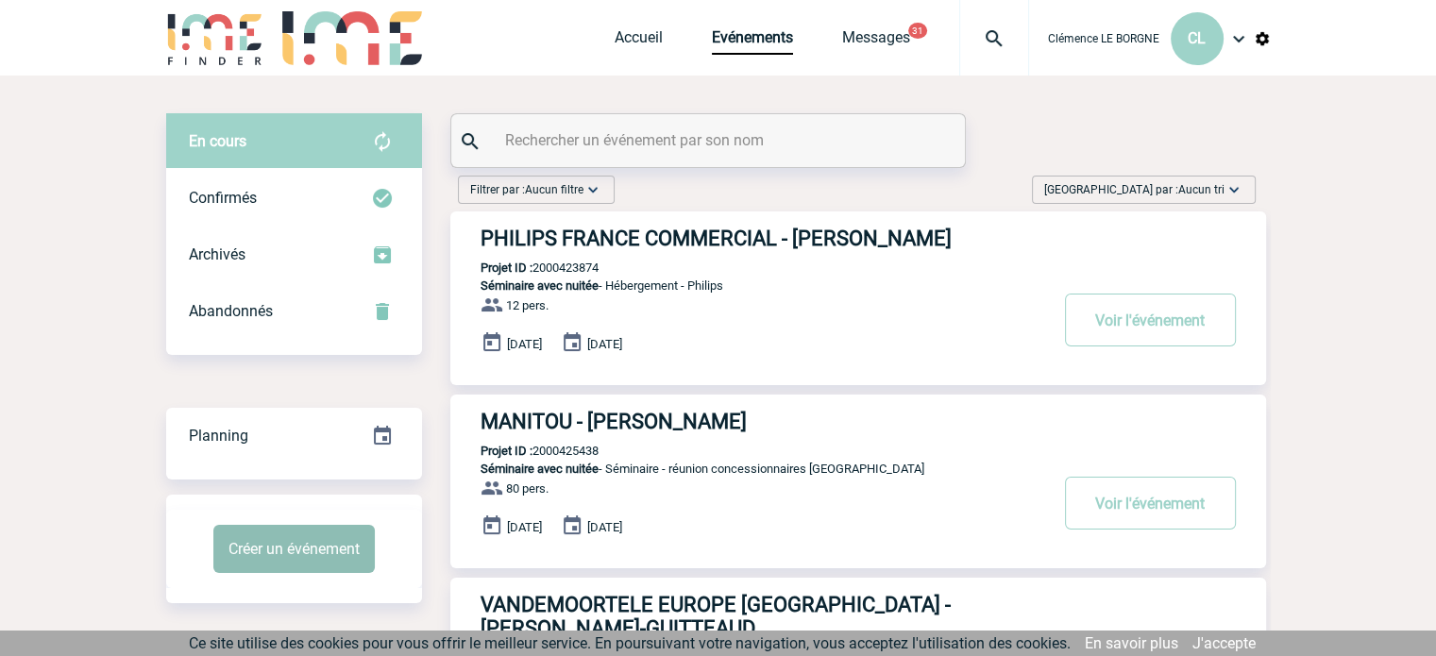
click at [302, 540] on button "Créer un événement" at bounding box center [293, 549] width 161 height 48
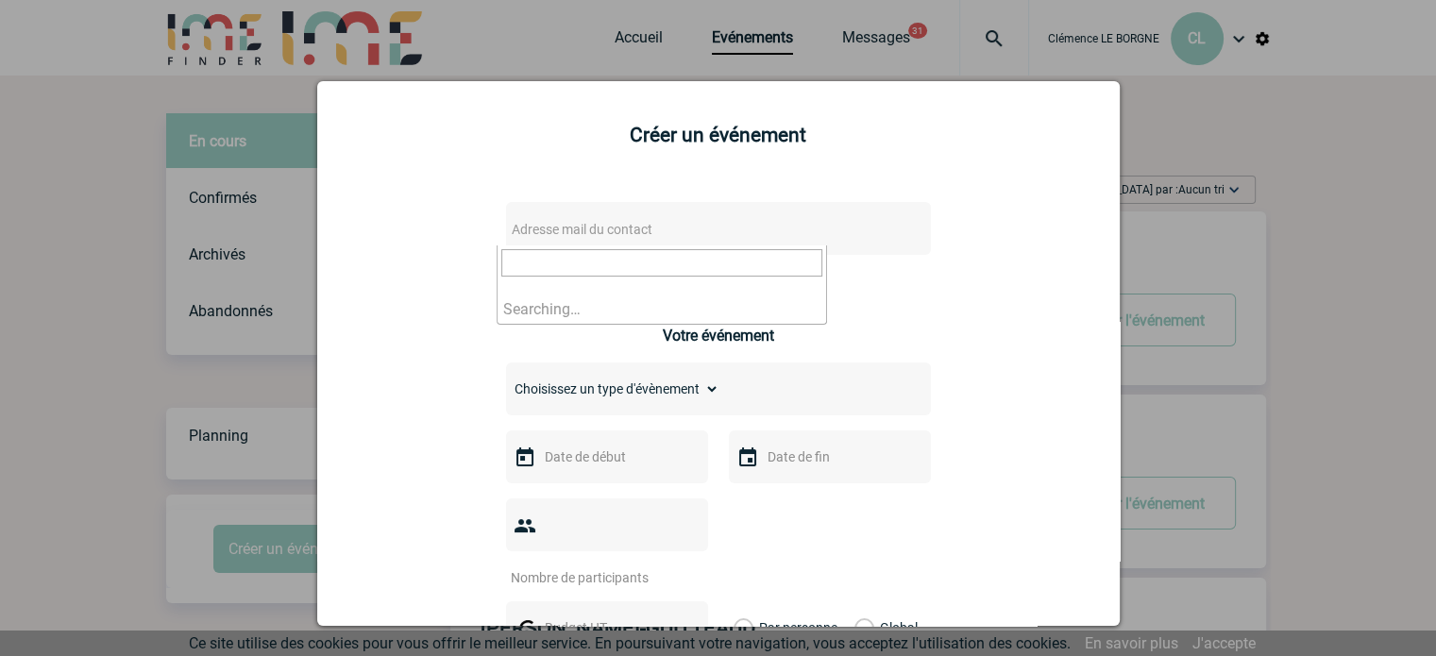
click at [684, 232] on span "Adresse mail du contact" at bounding box center [669, 229] width 330 height 26
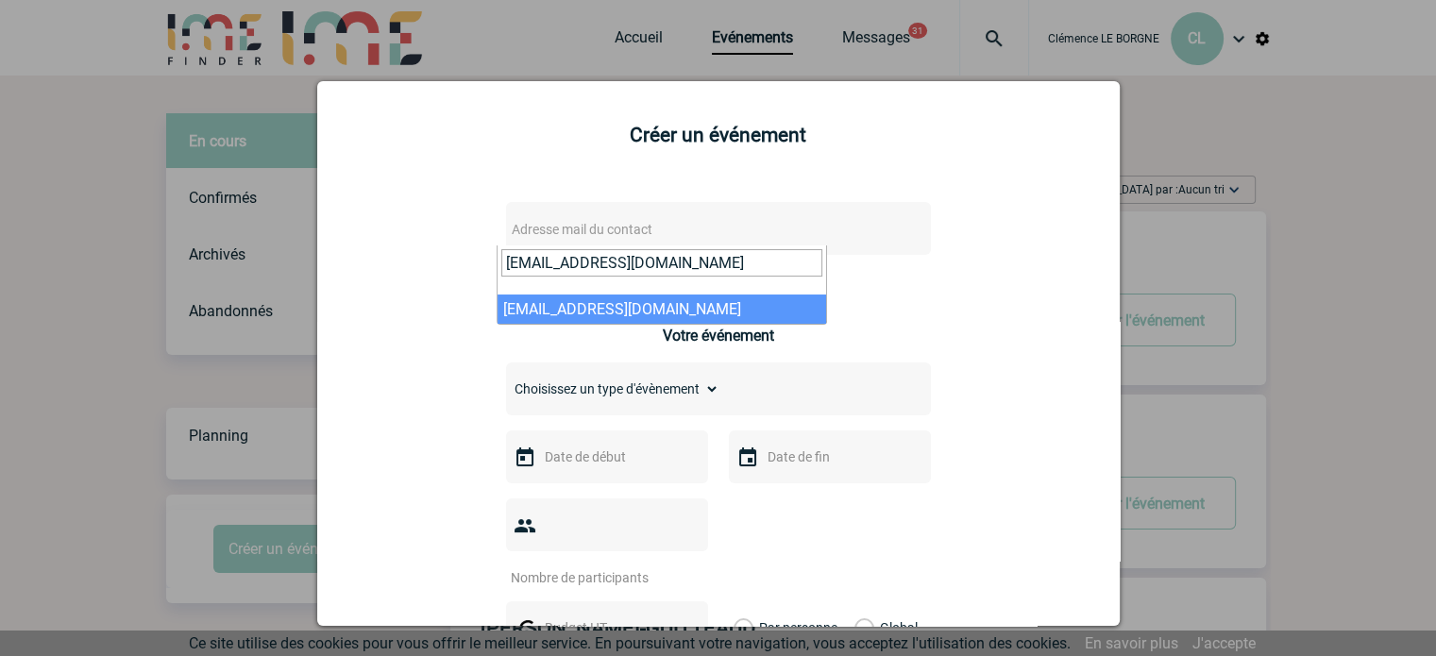
type input "[EMAIL_ADDRESS][DOMAIN_NAME]"
select select "101652"
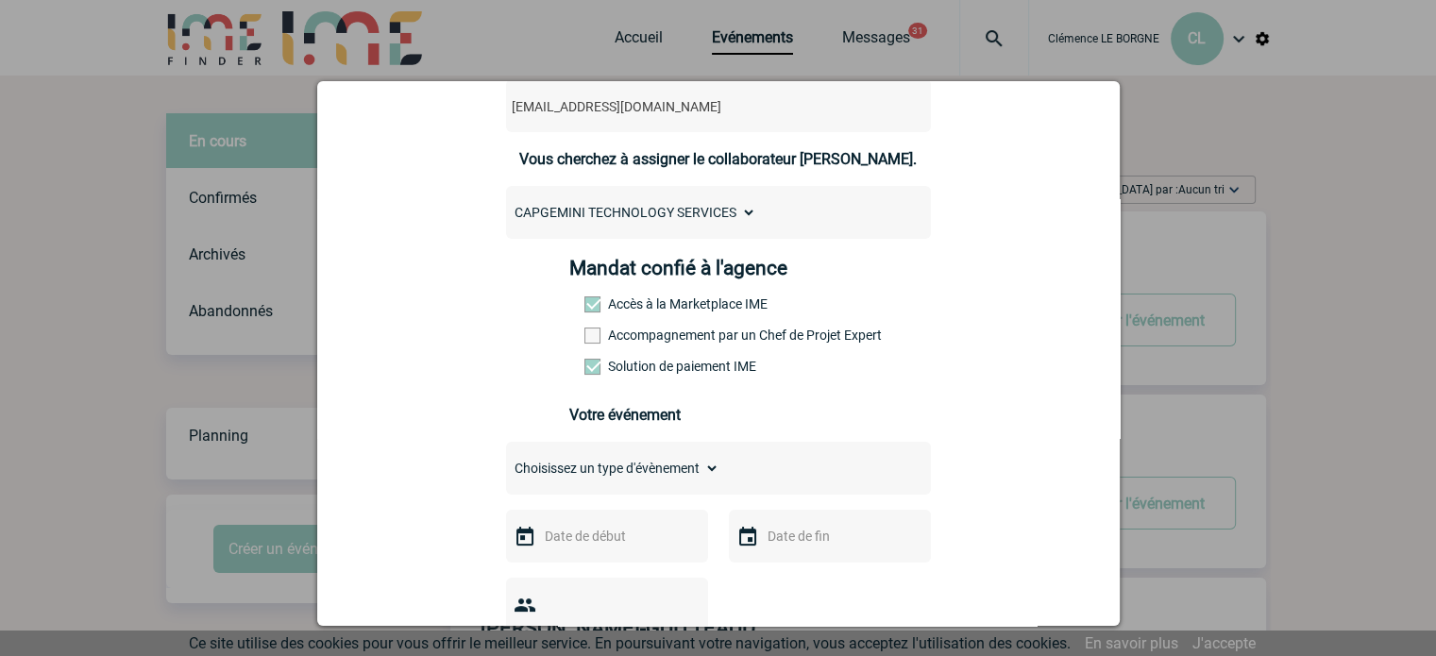
scroll to position [283, 0]
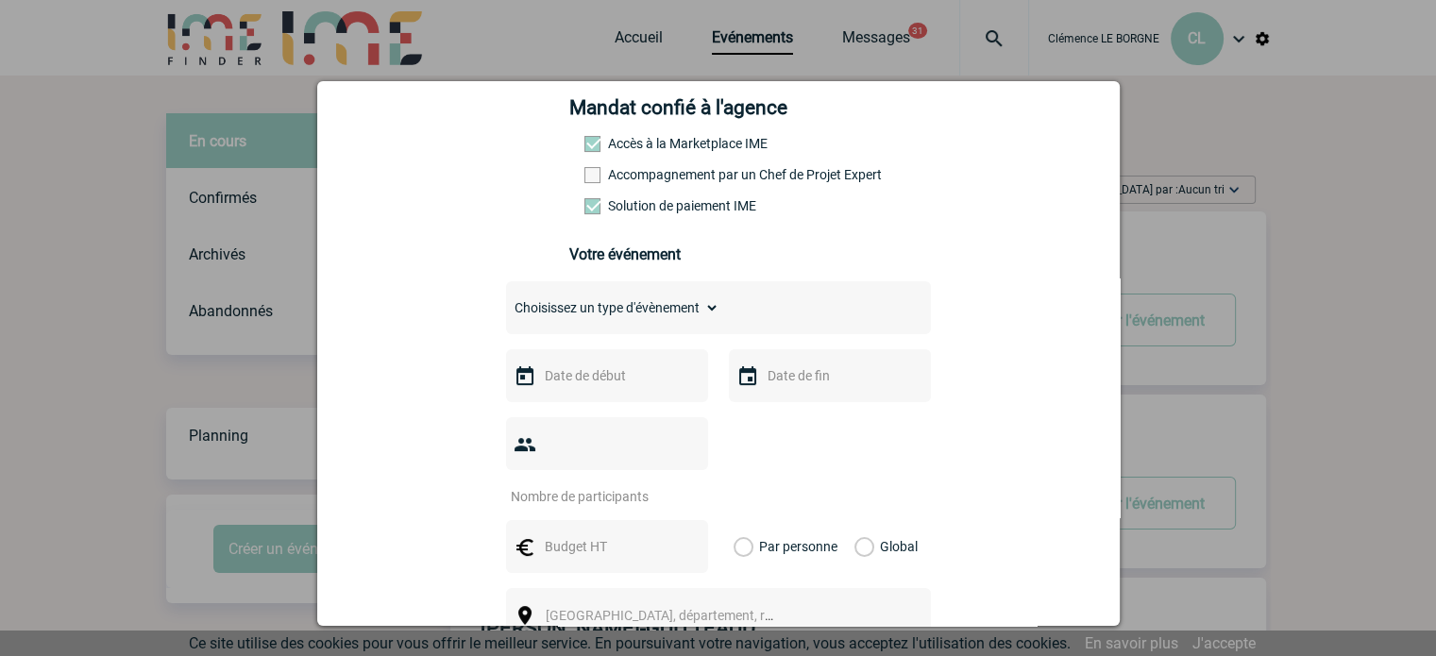
click at [663, 321] on select "Choisissez un type d'évènement Séminaire avec nuitée Séminaire sans nuitée Repa…" at bounding box center [612, 308] width 213 height 26
click at [668, 321] on select "Choisissez un type d'évènement Séminaire avec nuitée Séminaire sans nuitée Repa…" at bounding box center [612, 308] width 213 height 26
select select "5"
click at [506, 300] on select "Choisissez un type d'évènement Séminaire avec nuitée Séminaire sans nuitée Repa…" at bounding box center [612, 308] width 213 height 26
click at [579, 380] on input "text" at bounding box center [605, 375] width 130 height 25
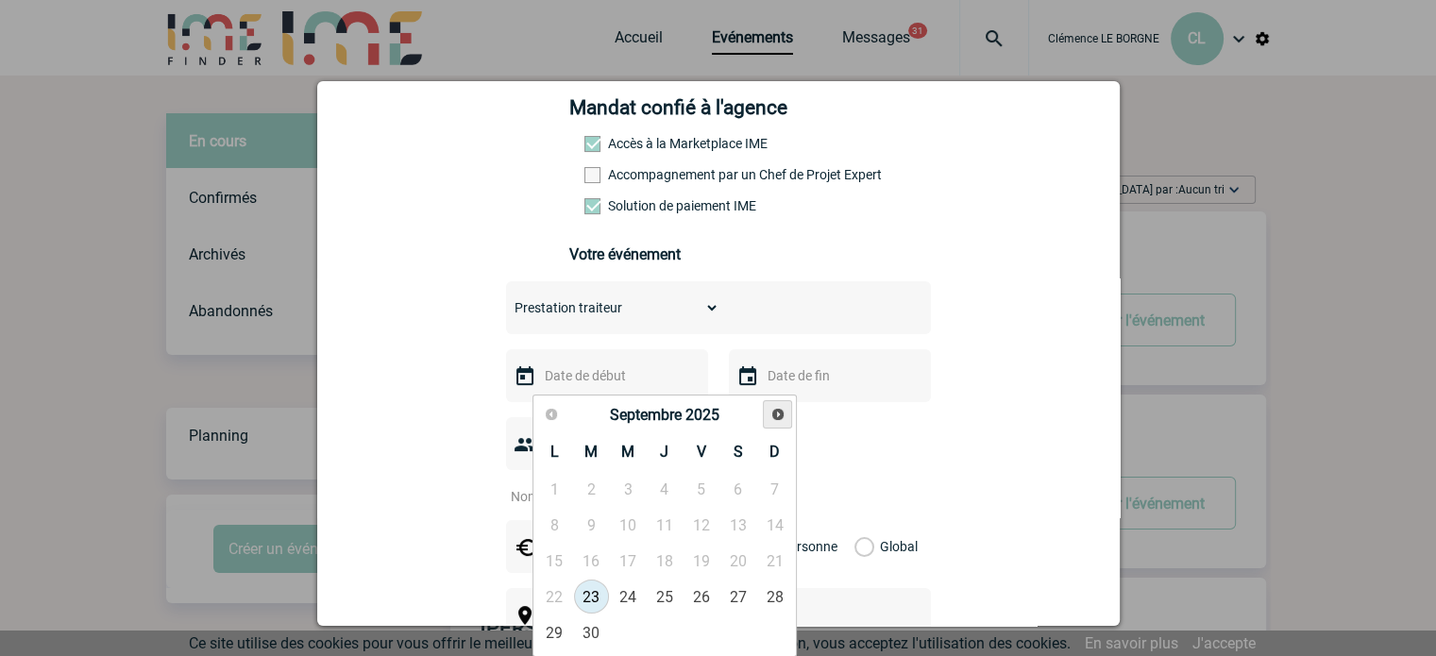
click at [774, 426] on link "Suivant" at bounding box center [777, 414] width 29 height 29
click at [620, 498] on link "1" at bounding box center [628, 489] width 35 height 34
type input "[DATE]"
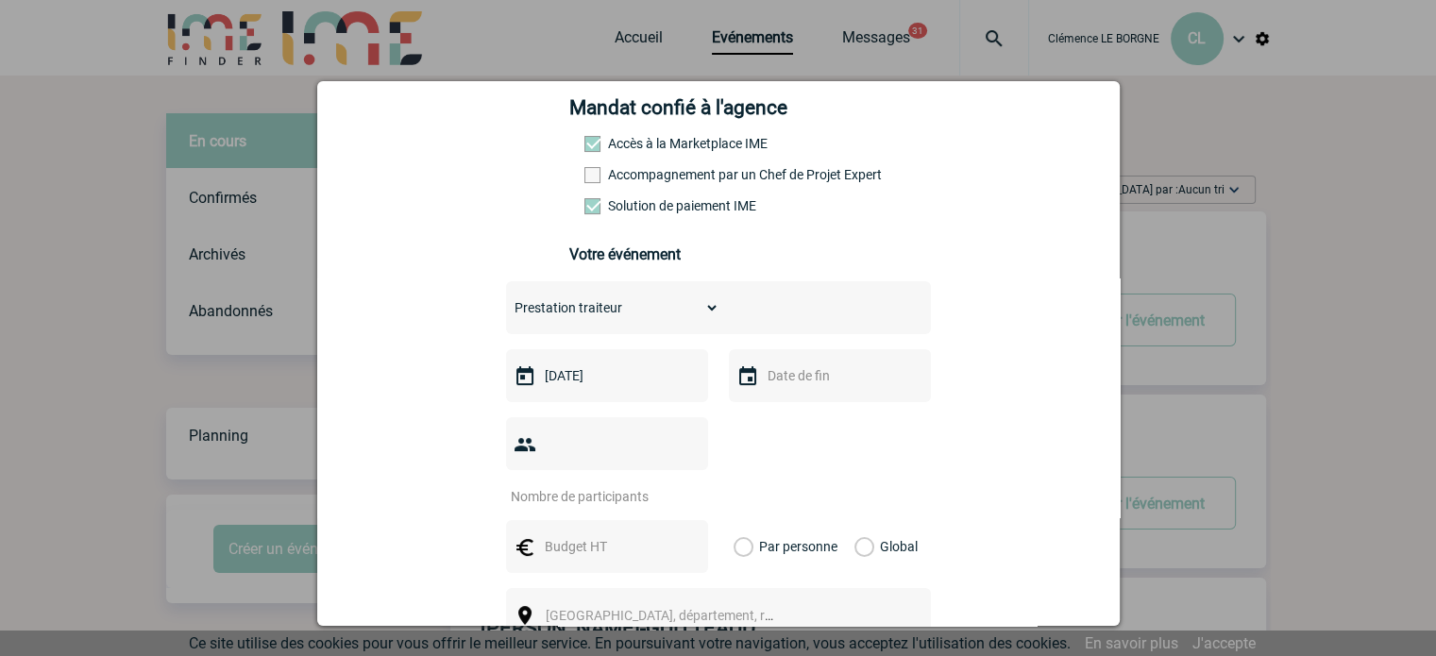
click at [804, 388] on input "text" at bounding box center [828, 375] width 130 height 25
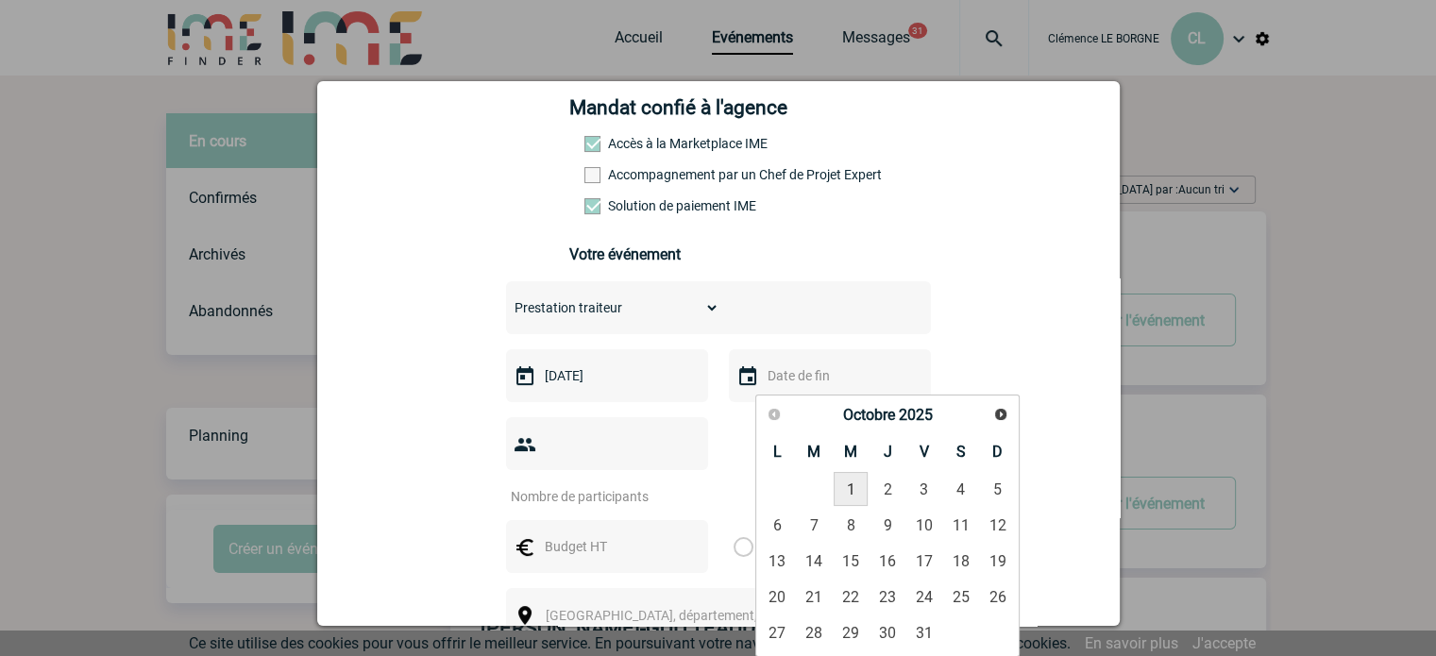
click at [848, 488] on link "1" at bounding box center [851, 489] width 35 height 34
type input "[DATE]"
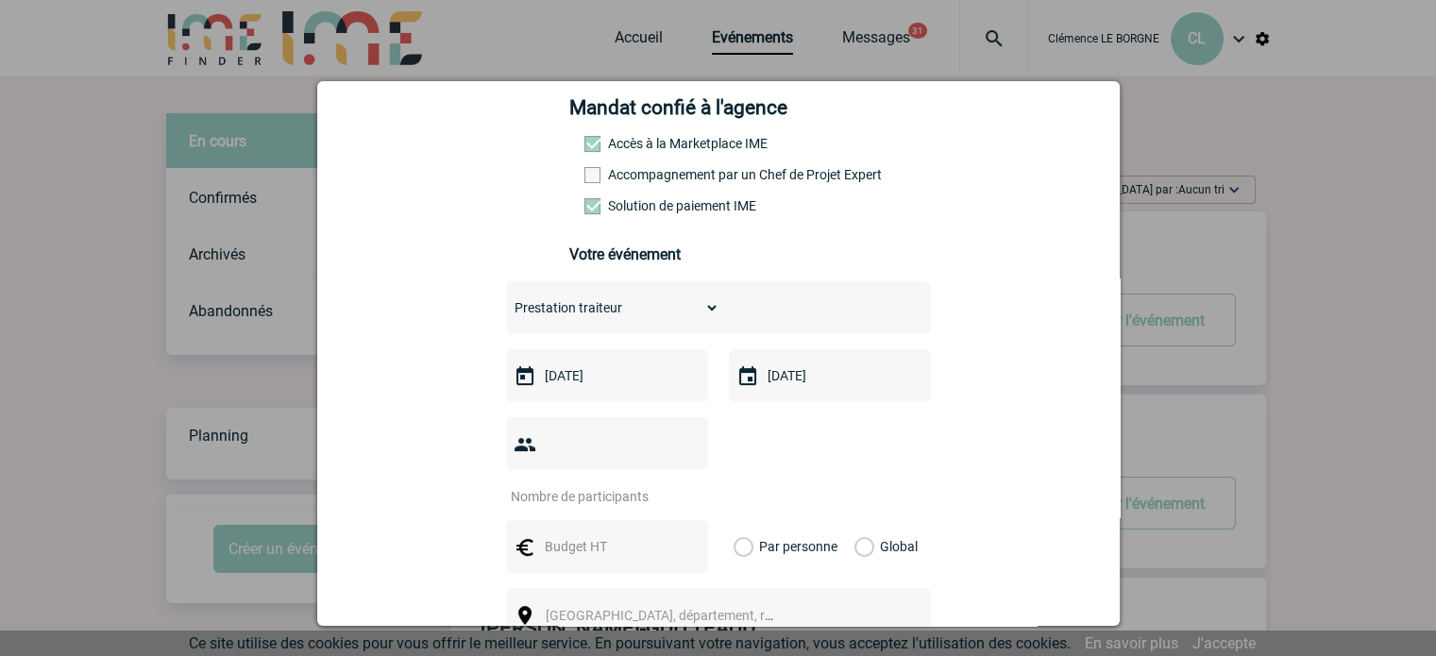
click at [611, 467] on div at bounding box center [607, 443] width 202 height 53
click at [616, 463] on div at bounding box center [607, 443] width 202 height 53
click at [625, 484] on input "number" at bounding box center [594, 496] width 177 height 25
type input "25"
click at [571, 534] on input "text" at bounding box center [605, 546] width 130 height 25
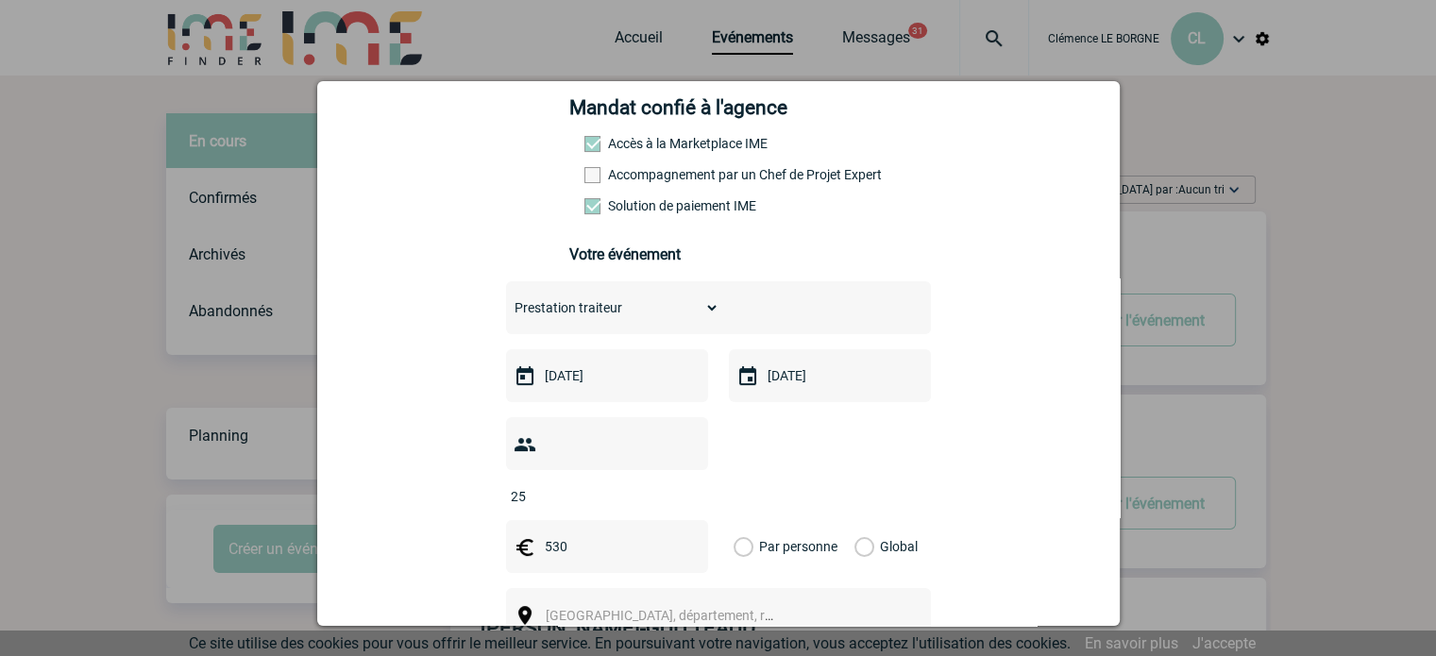
type input "530"
click at [867, 520] on label "Global" at bounding box center [860, 546] width 12 height 53
click at [0, 0] on input "Global" at bounding box center [0, 0] width 0 height 0
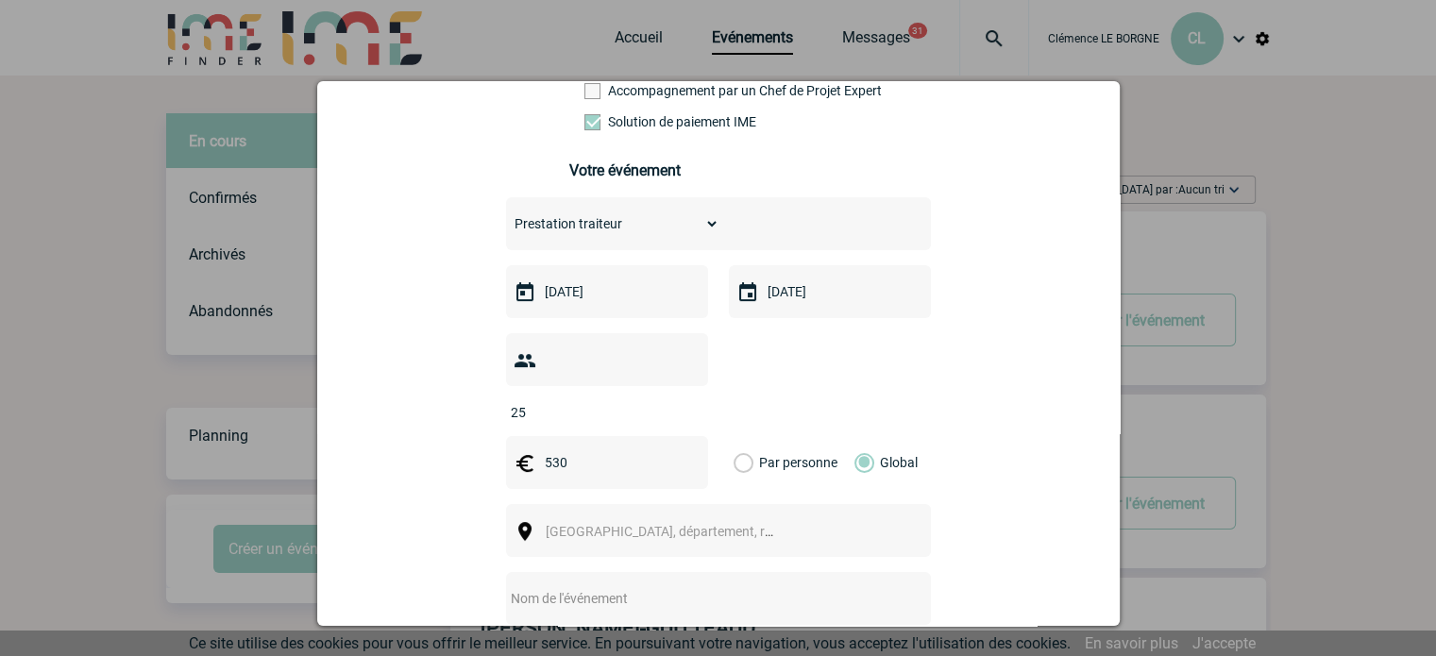
scroll to position [566, 0]
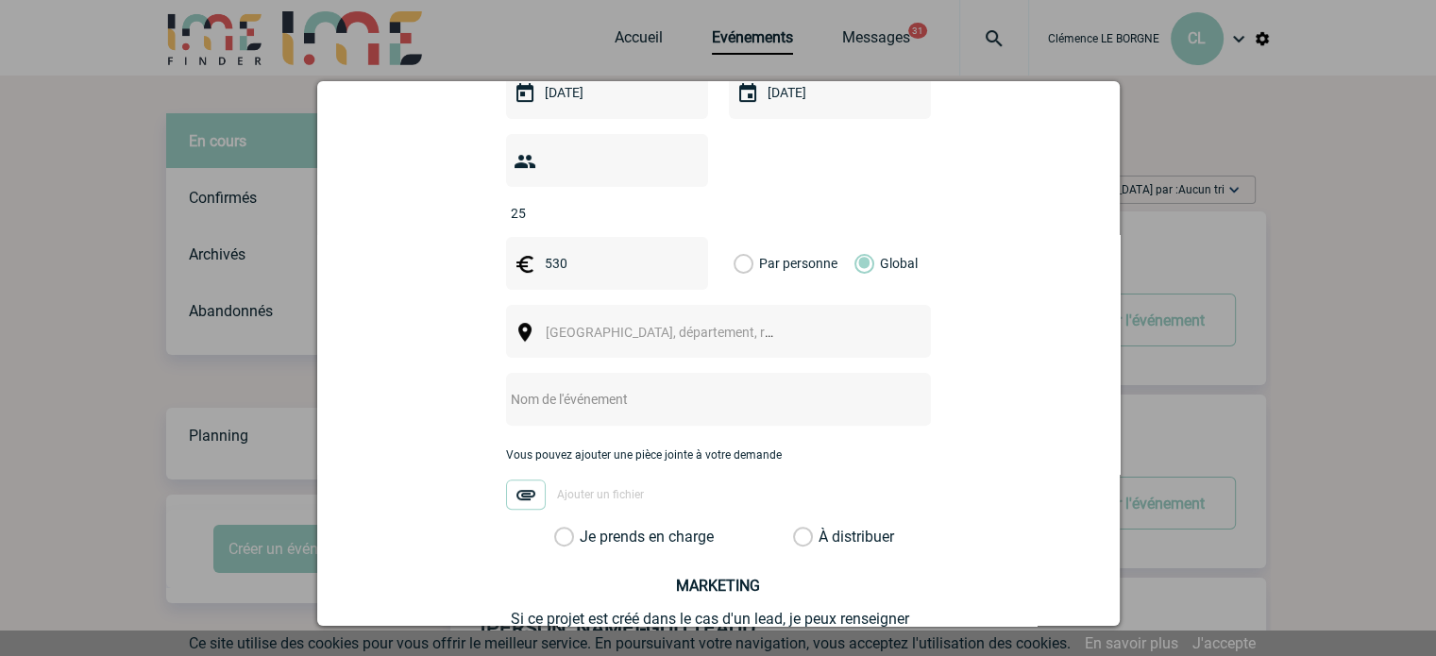
click at [646, 387] on input "text" at bounding box center [693, 399] width 375 height 25
type input "Centralisation"
click at [665, 325] on span "Ville, département, région..." at bounding box center [677, 332] width 262 height 15
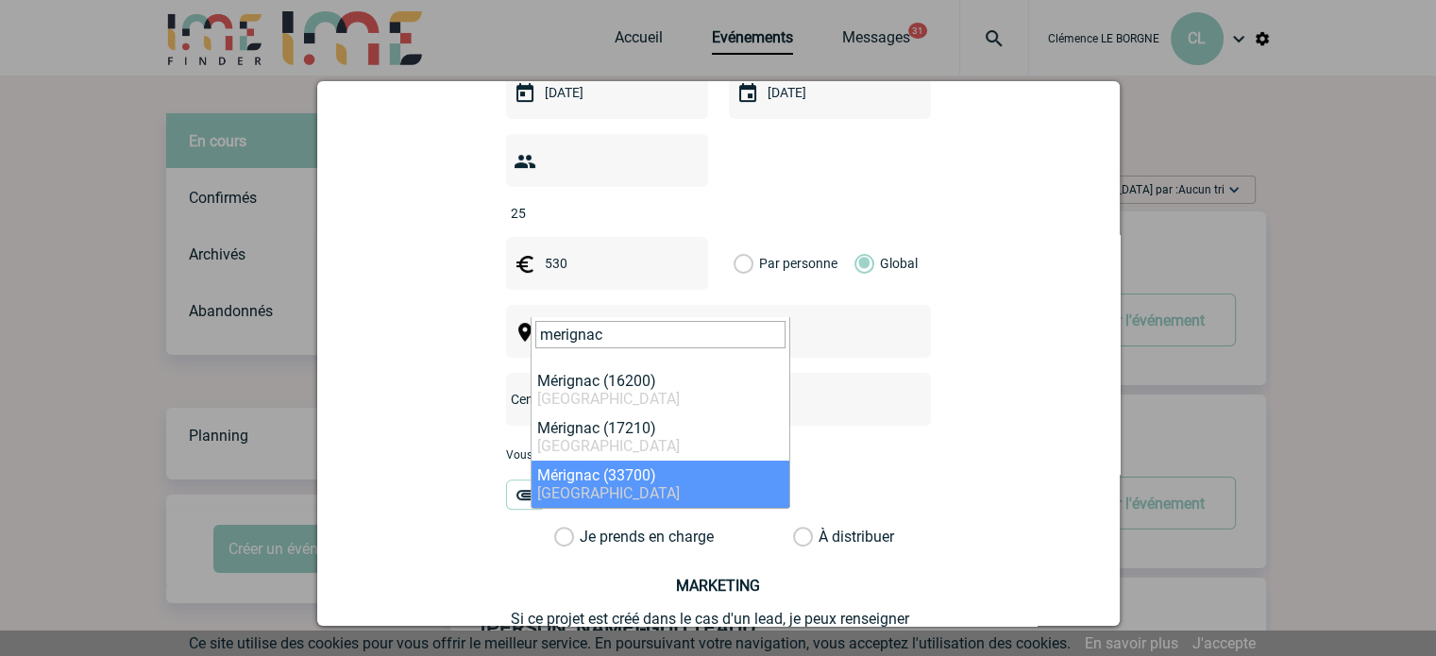
type input "merignac"
select select "24650"
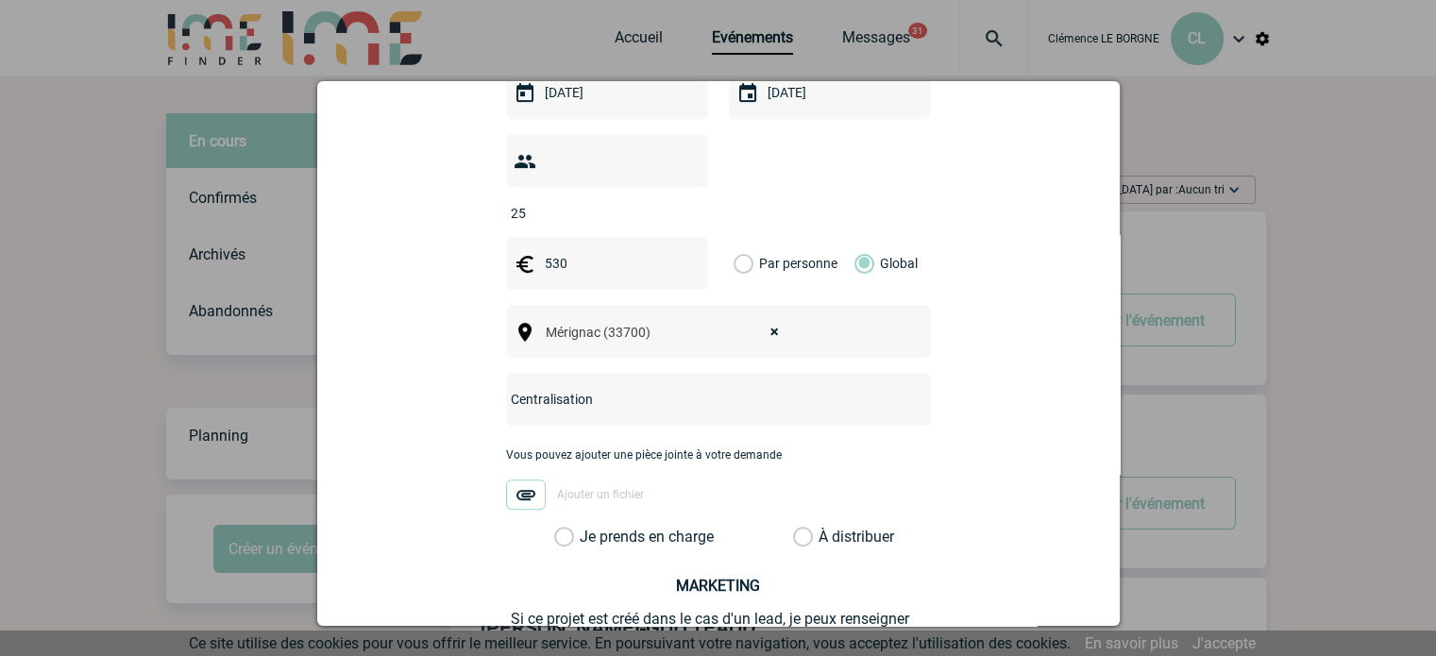
click at [586, 528] on label "Je prends en charge" at bounding box center [570, 537] width 32 height 19
click at [0, 0] on input "Je prends en charge" at bounding box center [0, 0] width 0 height 0
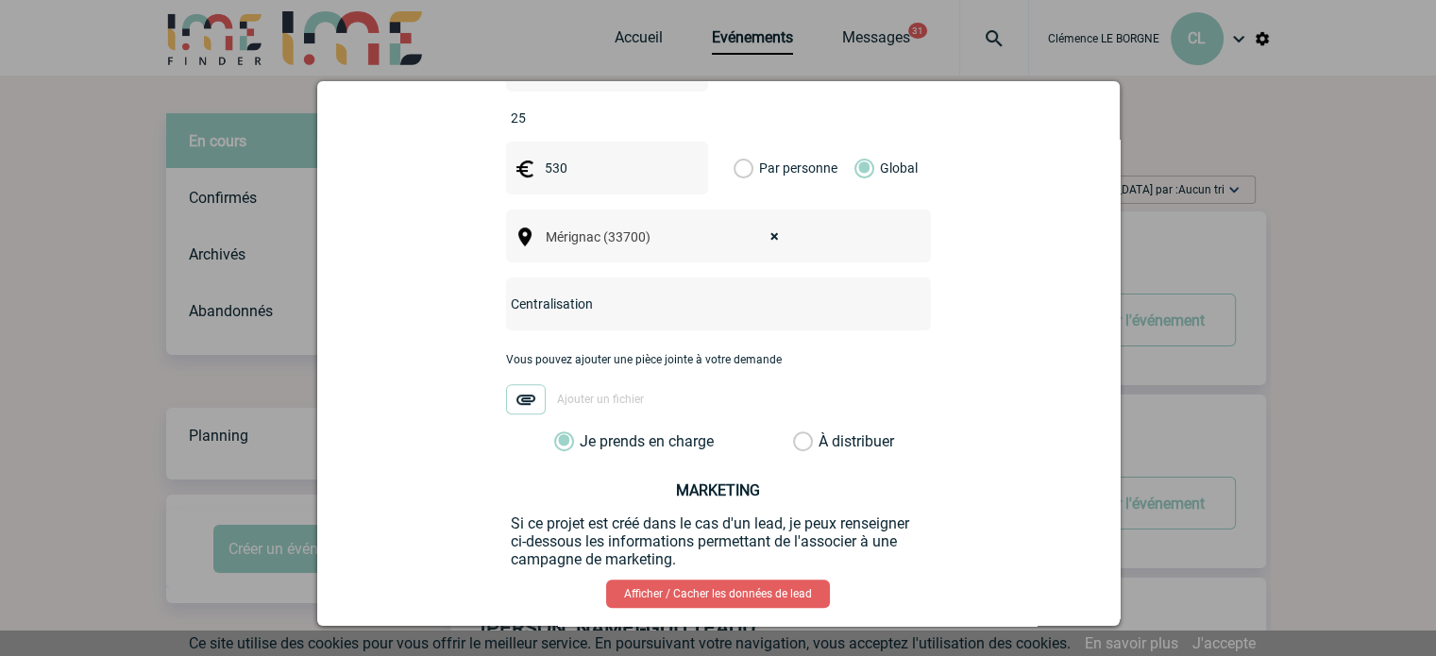
scroll to position [735, 0]
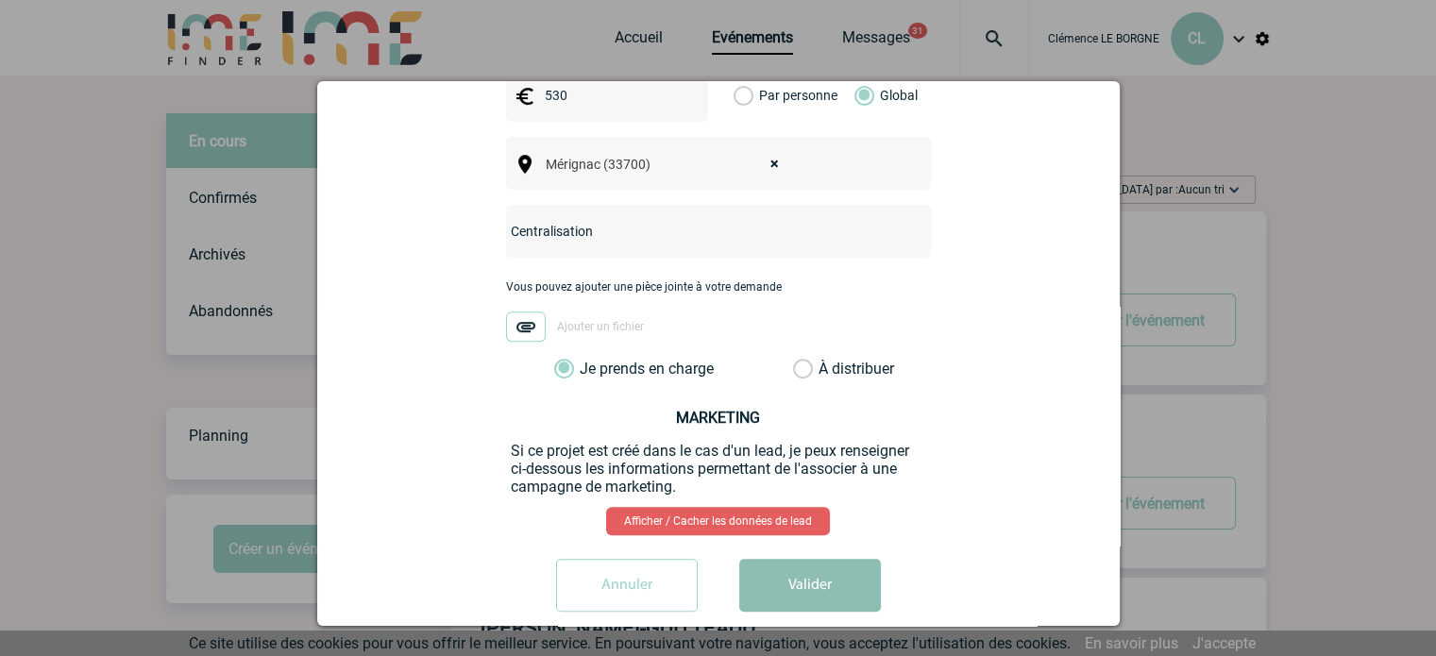
click at [813, 559] on button "Valider" at bounding box center [810, 585] width 142 height 53
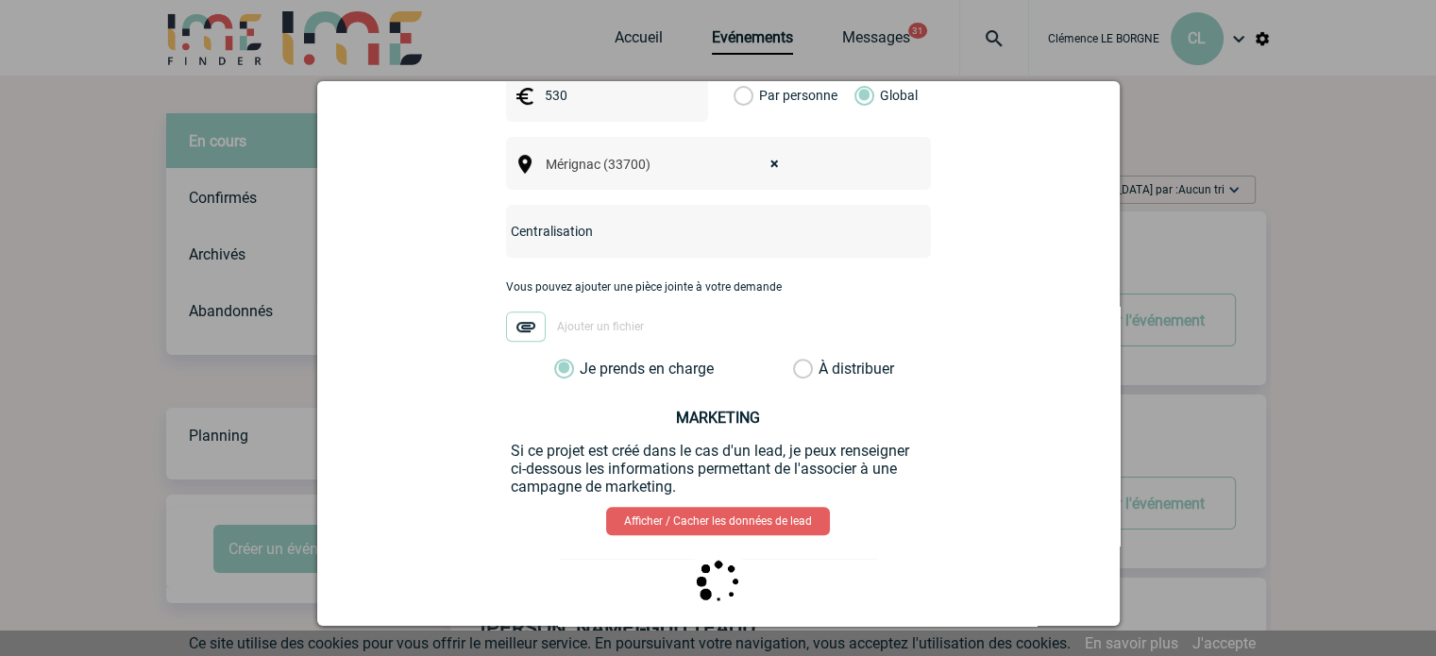
scroll to position [0, 0]
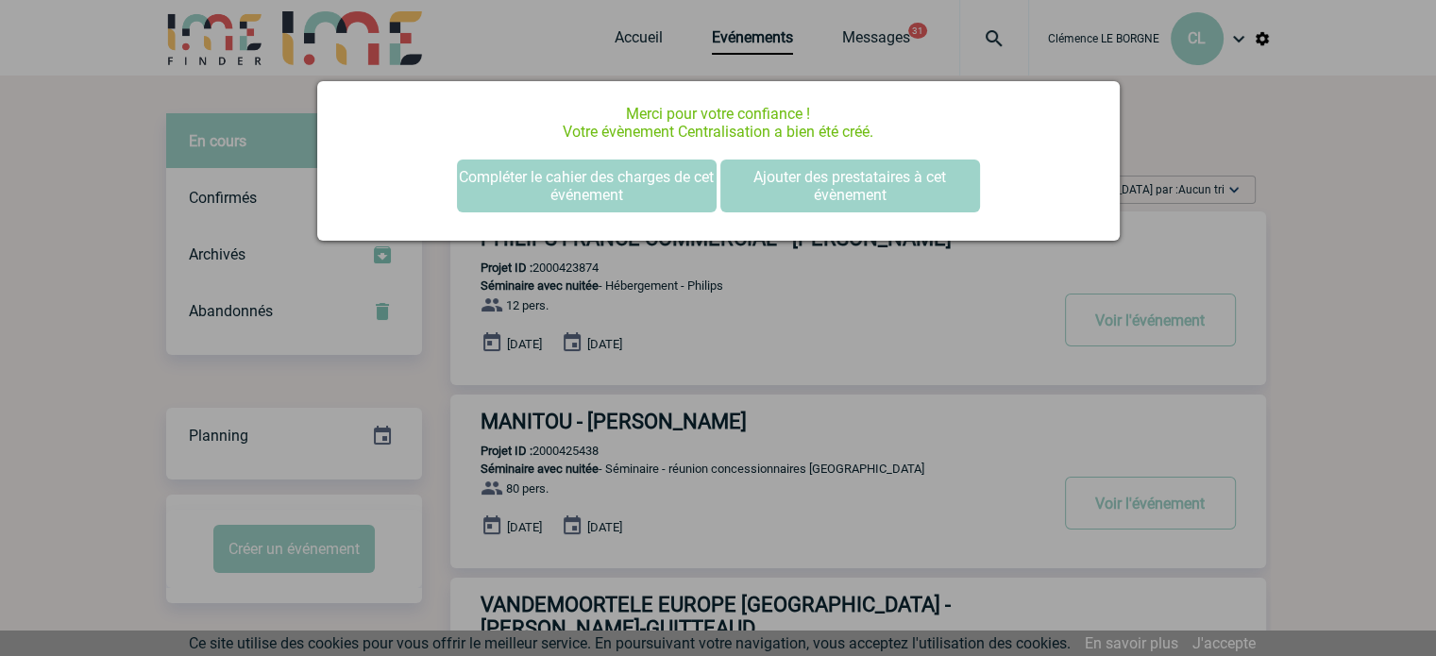
click at [1306, 139] on div at bounding box center [718, 328] width 1436 height 656
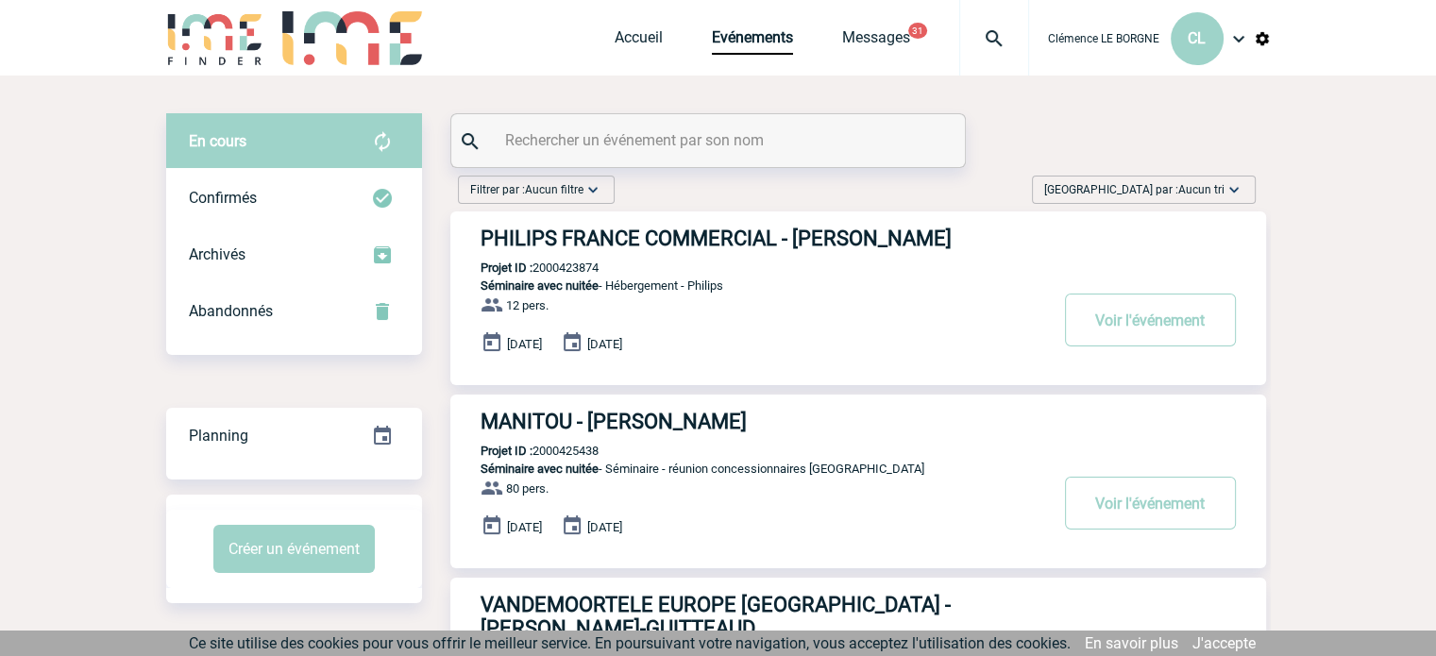
drag, startPoint x: 1172, startPoint y: 183, endPoint x: 1185, endPoint y: 211, distance: 30.4
click at [1178, 194] on span "Trier par : Aucun tri" at bounding box center [1134, 189] width 180 height 19
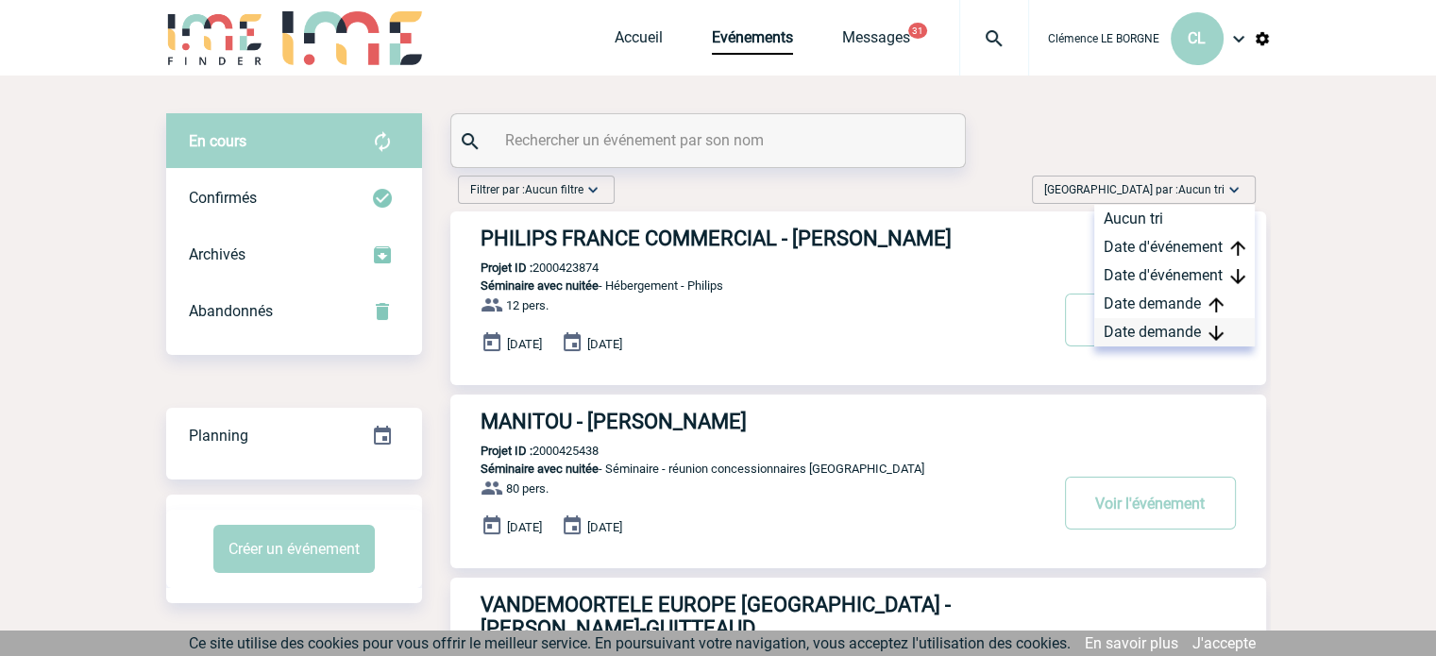
click at [1185, 329] on div "Date demande" at bounding box center [1174, 332] width 161 height 28
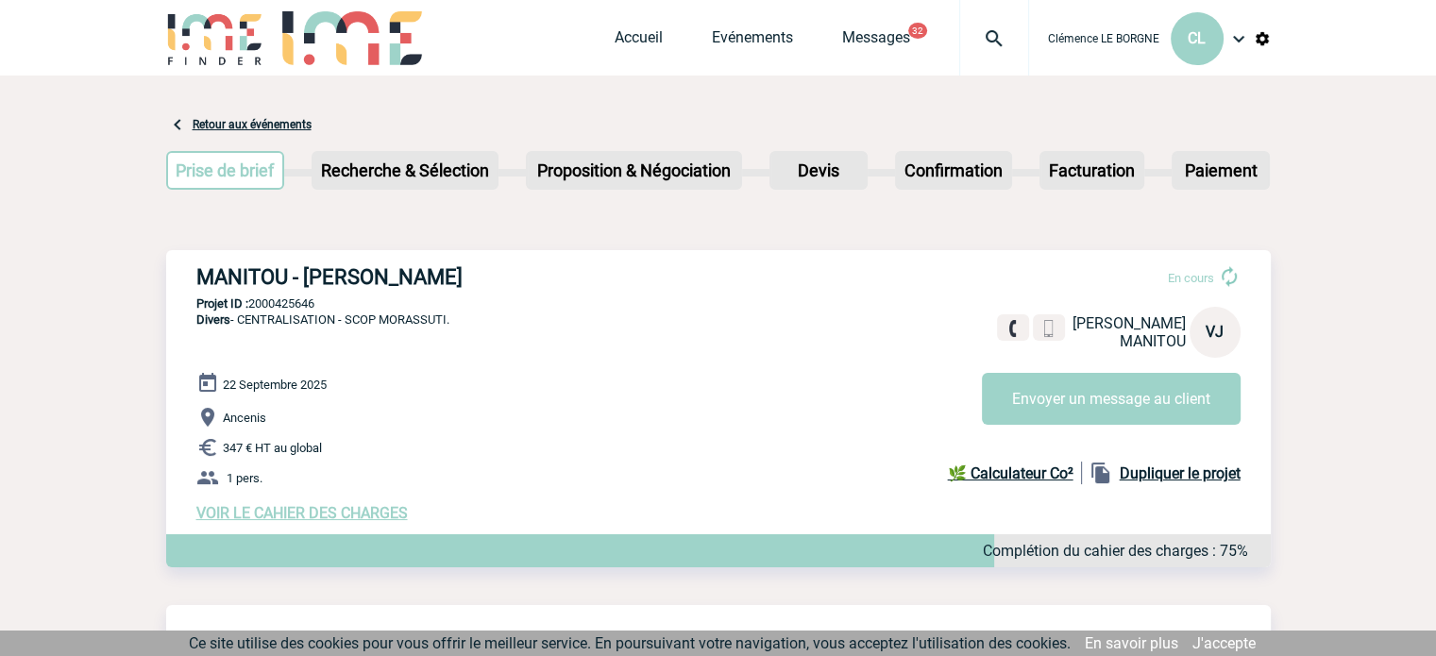
drag, startPoint x: 196, startPoint y: 268, endPoint x: 480, endPoint y: 274, distance: 283.3
click at [480, 274] on h3 "MANITOU - [PERSON_NAME]" at bounding box center [479, 277] width 566 height 24
copy h3 "MANITOU - [PERSON_NAME]"
drag, startPoint x: 326, startPoint y: 305, endPoint x: 253, endPoint y: 309, distance: 72.8
click at [253, 309] on p "Projet ID : 2000425646" at bounding box center [718, 303] width 1105 height 14
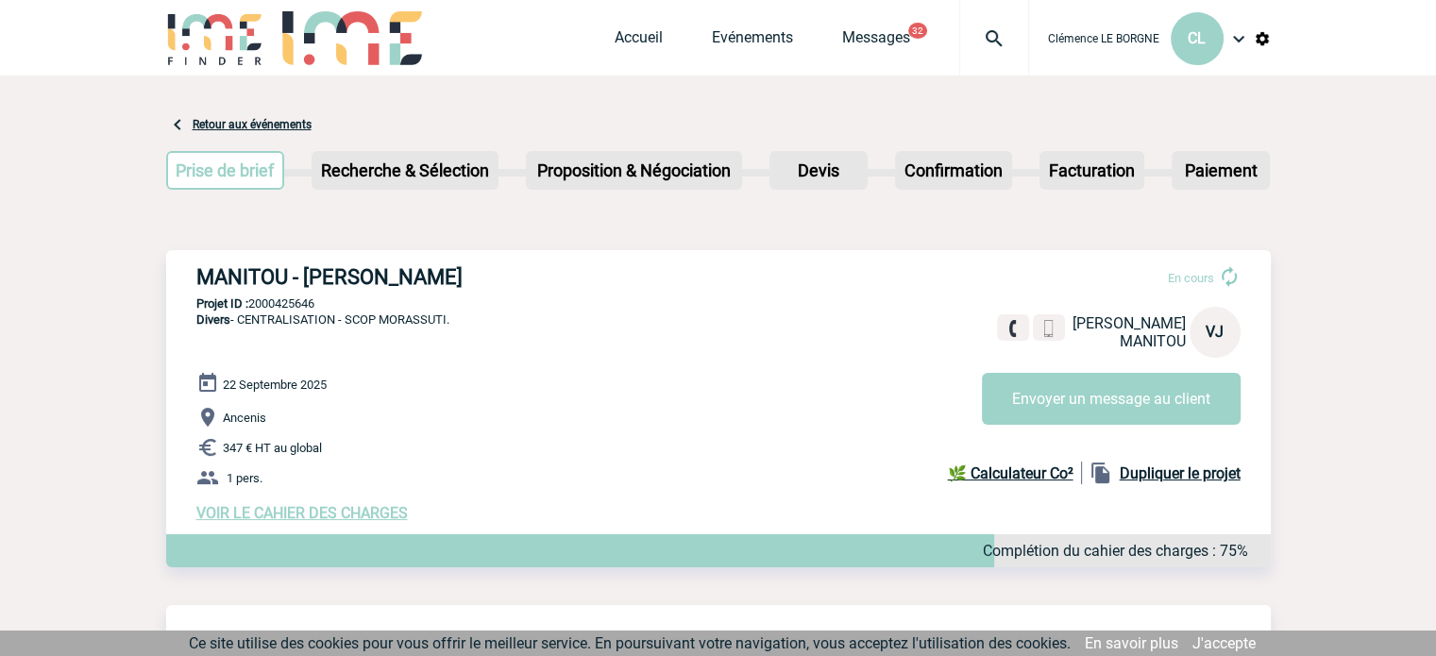
copy p "2000425646"
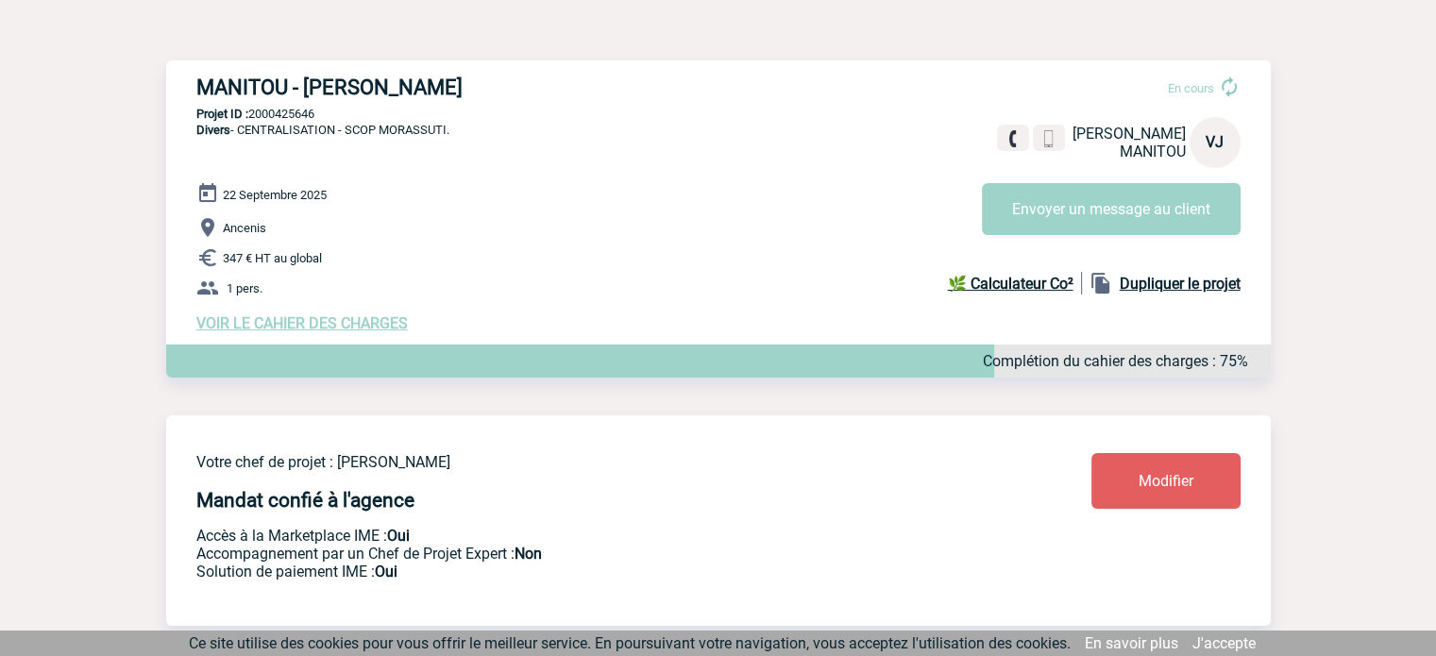
scroll to position [189, 0]
drag, startPoint x: 355, startPoint y: 132, endPoint x: 450, endPoint y: 129, distance: 95.4
click at [449, 129] on span "Divers - CENTRALISATION - SCOP MORASSUTI." at bounding box center [322, 131] width 253 height 14
copy span "SCOP MORASSUTI"
